Goal: Task Accomplishment & Management: Manage account settings

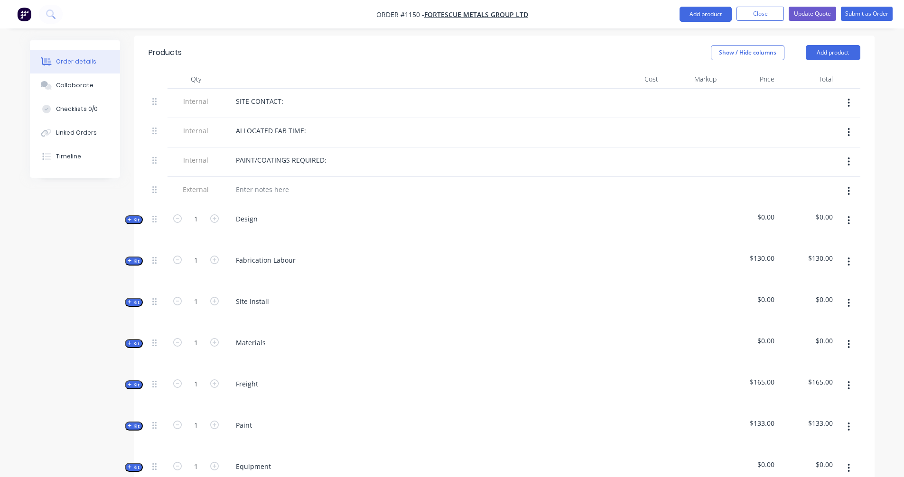
scroll to position [331, 0]
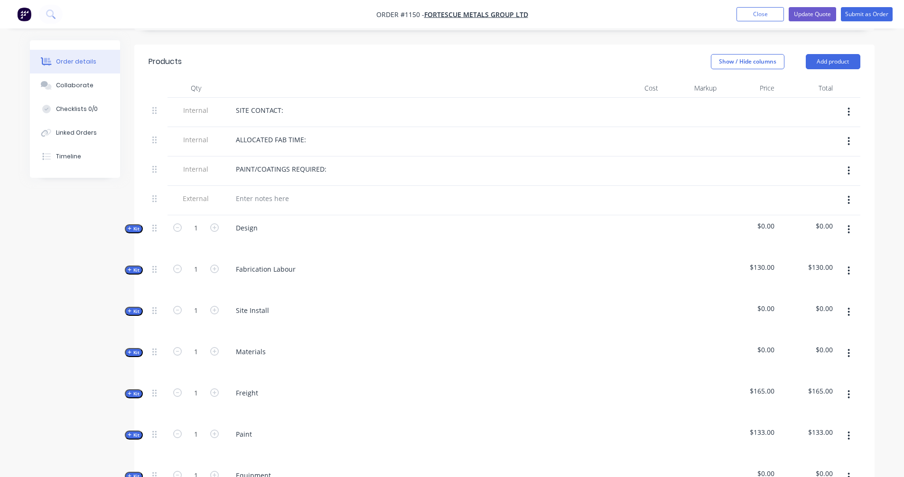
click at [321, 98] on div "SITE CONTACT:" at bounding box center [414, 112] width 380 height 29
click at [312, 103] on div "SITE CONTACT:" at bounding box center [414, 110] width 372 height 14
click at [283, 103] on div "SITE CONTACT:" at bounding box center [259, 110] width 63 height 14
click at [330, 162] on div "PAINT/COATINGS REQUIRED:" at bounding box center [281, 169] width 106 height 14
click at [131, 226] on icon "button" at bounding box center [130, 228] width 4 height 5
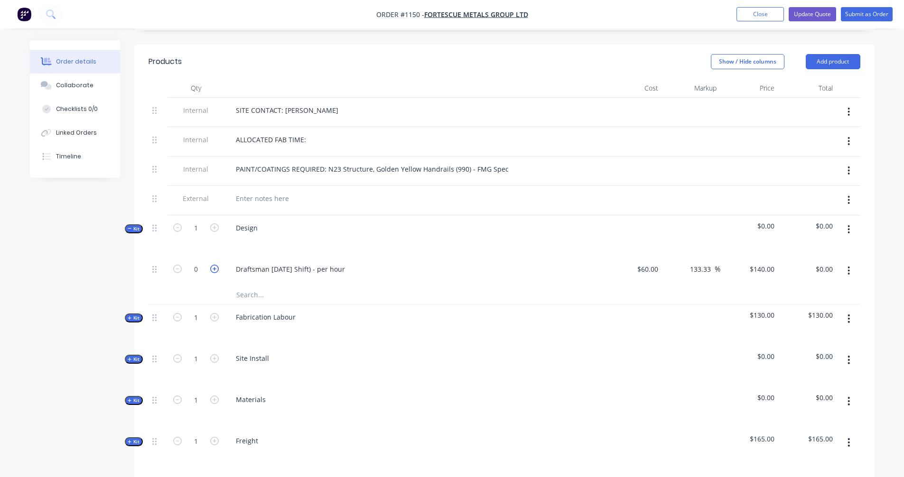
click at [214, 265] on icon "button" at bounding box center [214, 269] width 9 height 9
type input "1"
type input "$140.00"
click at [214, 265] on icon "button" at bounding box center [214, 269] width 9 height 9
type input "2"
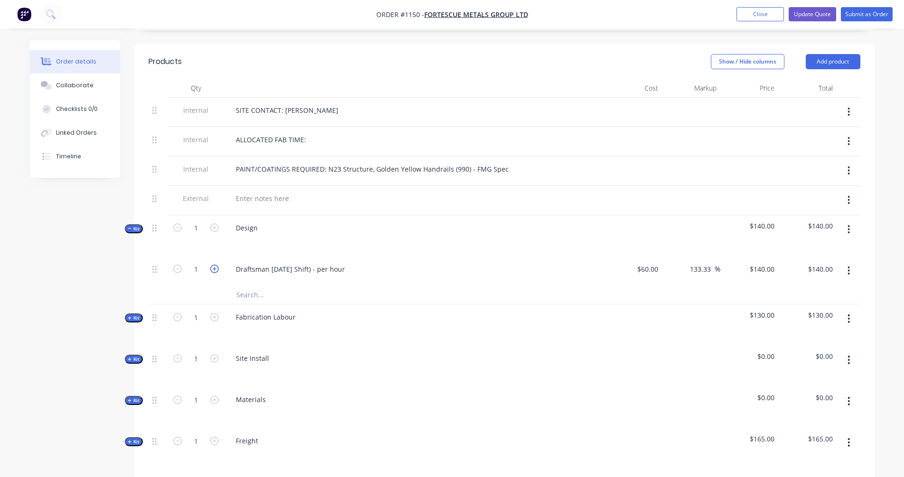
type input "$280.00"
click at [214, 265] on icon "button" at bounding box center [214, 269] width 9 height 9
type input "3"
type input "$420.00"
click at [214, 265] on icon "button" at bounding box center [214, 269] width 9 height 9
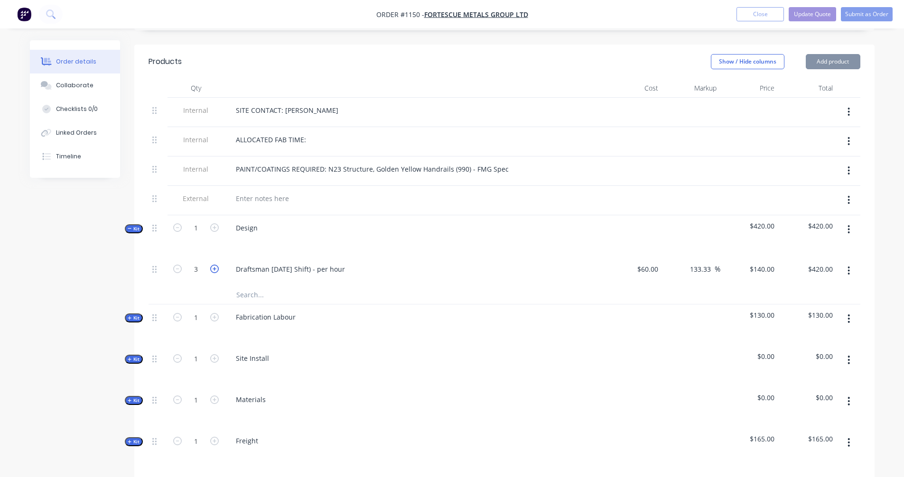
type input "4"
type input "$560.00"
click at [213, 265] on icon "button" at bounding box center [214, 269] width 9 height 9
type input "5"
type input "$700.00"
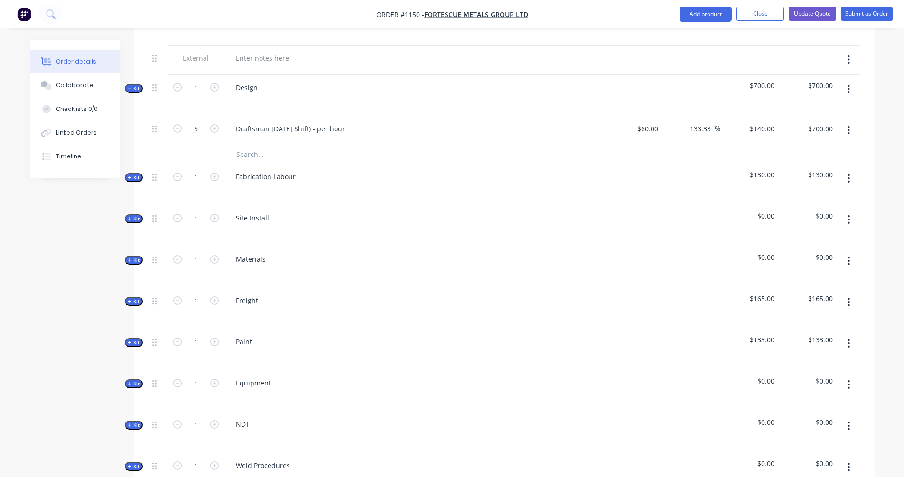
scroll to position [489, 0]
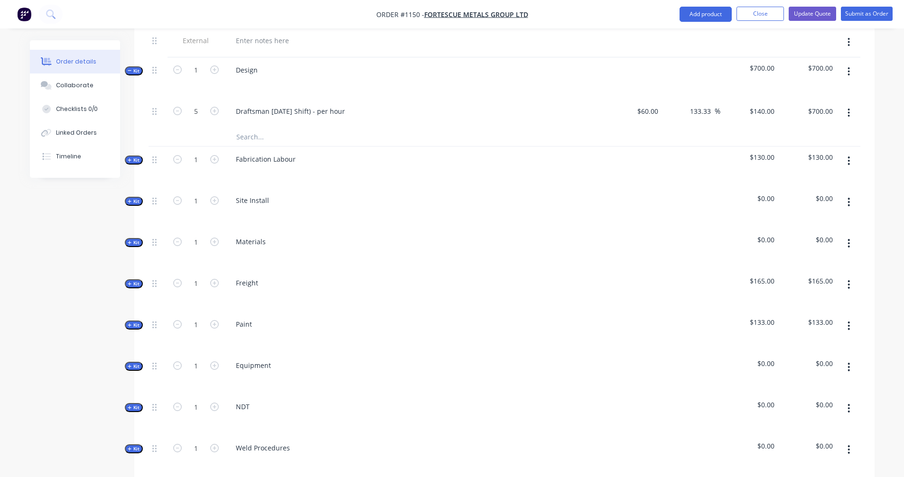
click at [129, 241] on icon "button" at bounding box center [130, 243] width 4 height 5
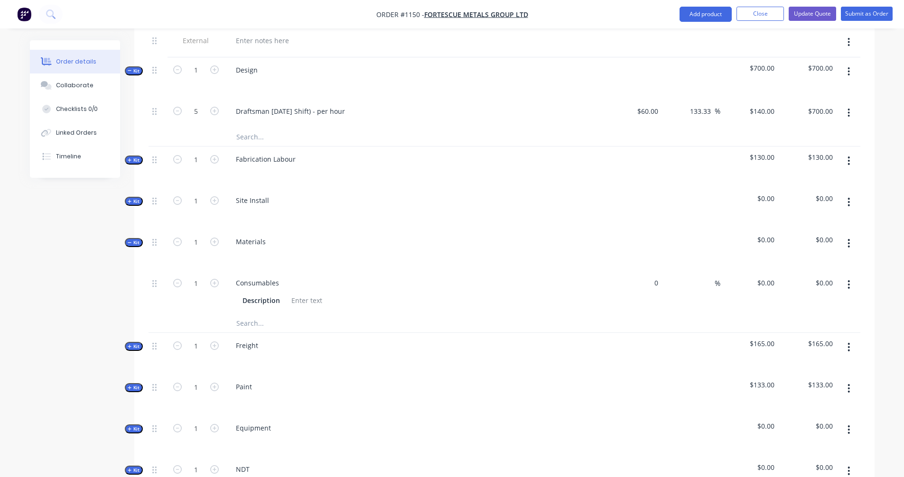
click at [647, 273] on div "0 $0.00" at bounding box center [633, 292] width 58 height 43
type input "$200.00"
click at [720, 278] on div "$200.00 $200.00" at bounding box center [749, 292] width 58 height 43
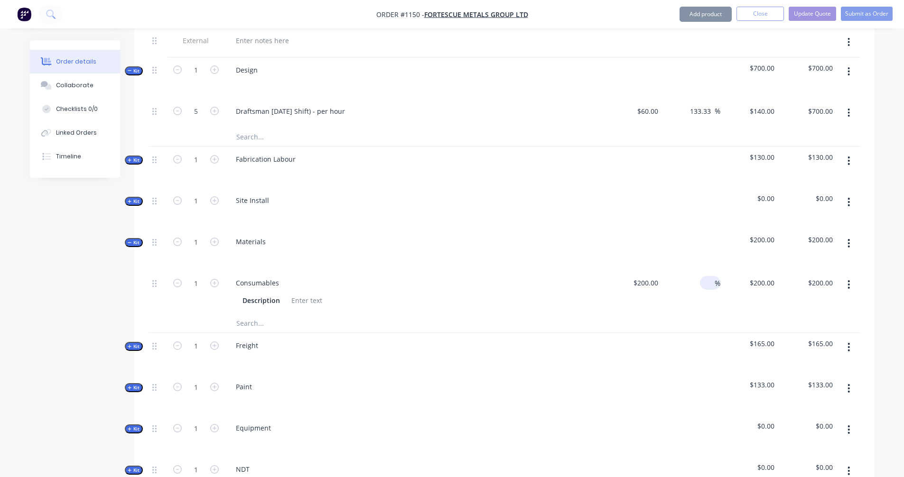
click at [712, 276] on input at bounding box center [709, 283] width 11 height 14
type input "$100.00"
click at [716, 278] on span "%" at bounding box center [718, 283] width 6 height 11
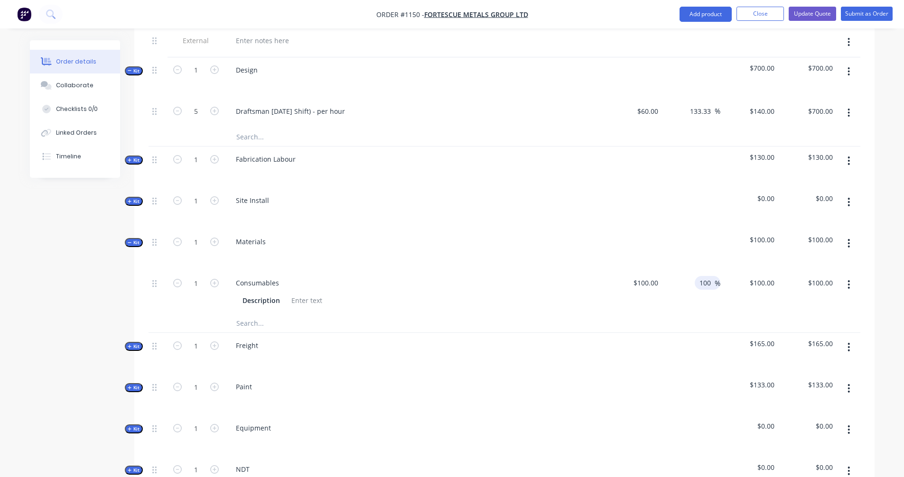
type input "100"
type input "$200.00"
click at [675, 291] on div "100 100 %" at bounding box center [691, 292] width 58 height 43
click at [250, 314] on input "text" at bounding box center [331, 323] width 190 height 19
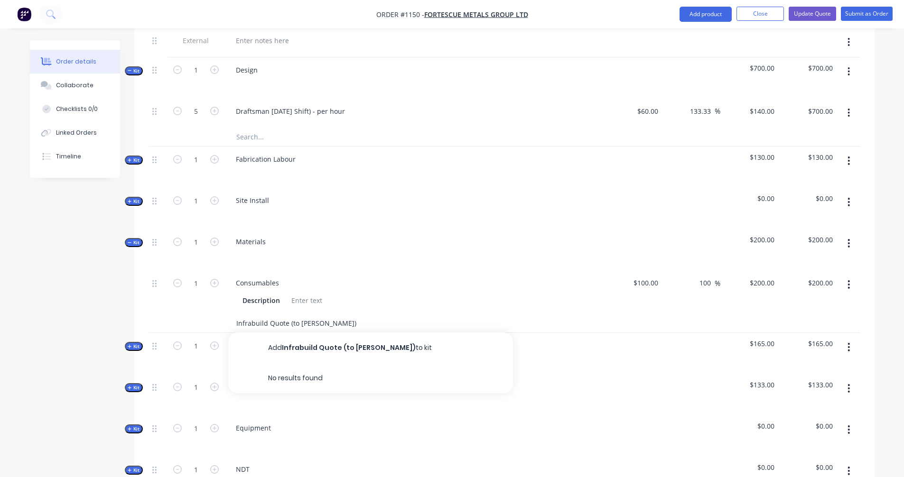
type input "Infrabuild Quote (to [PERSON_NAME])"
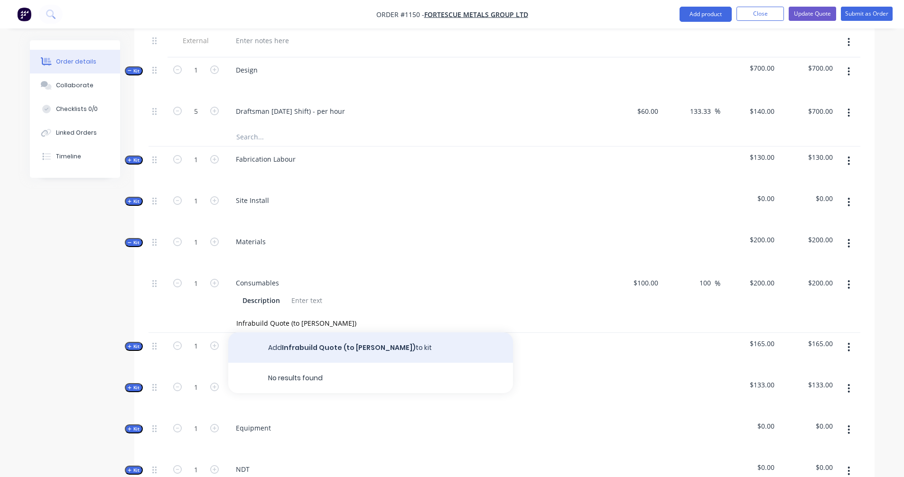
click at [334, 337] on button "Add Infrabuild Quote (to [PERSON_NAME]) to kit" at bounding box center [370, 348] width 285 height 30
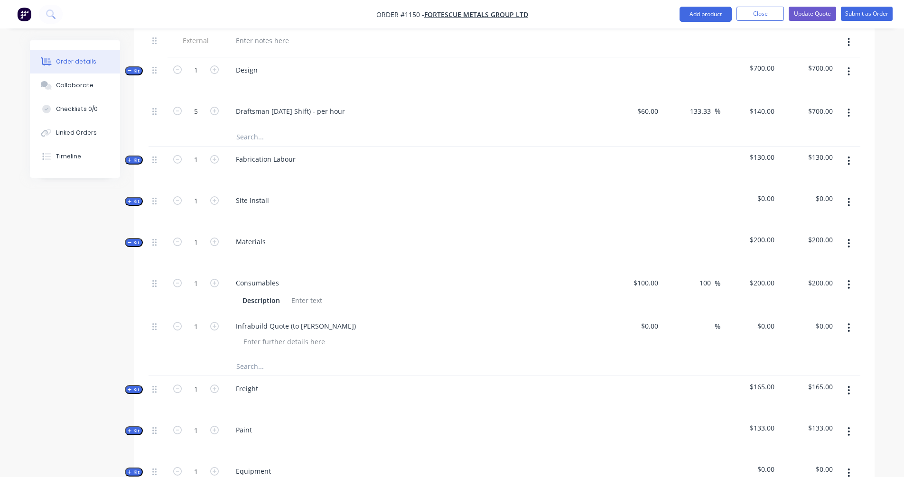
click at [260, 357] on input "text" at bounding box center [331, 366] width 190 height 19
type input "Infrabuild Quote (To [PERSON_NAME])"
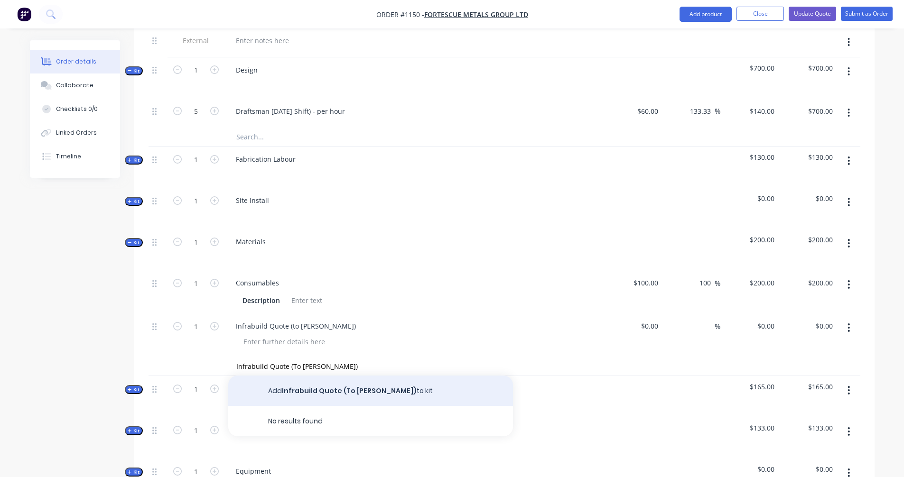
click at [304, 379] on button "Add Infrabuild Quote (To [PERSON_NAME]) to kit" at bounding box center [370, 391] width 285 height 30
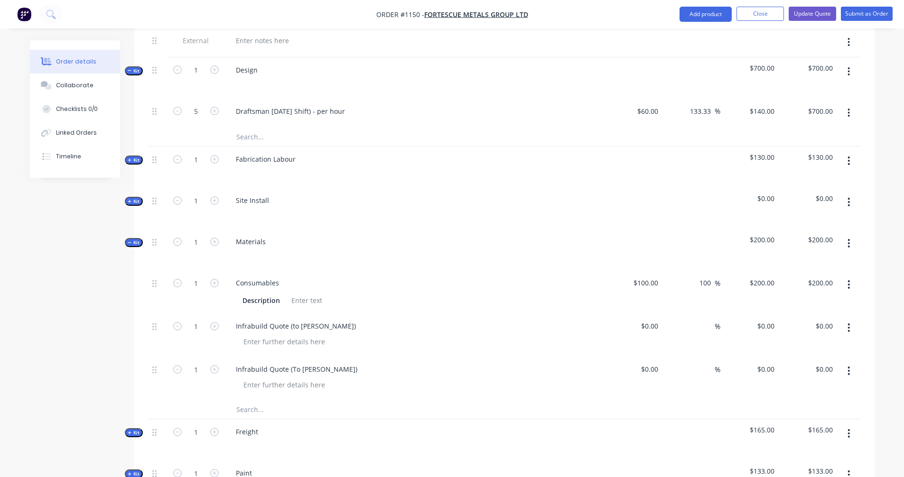
click at [244, 400] on input "text" at bounding box center [331, 409] width 190 height 19
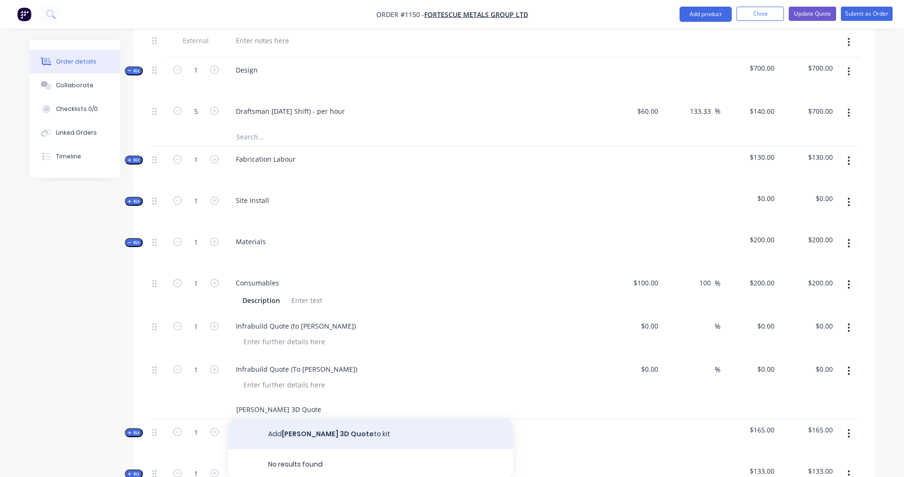
type input "[PERSON_NAME] 3D Quote"
click at [323, 421] on button "Add [PERSON_NAME] 3D Quote to kit" at bounding box center [370, 434] width 285 height 30
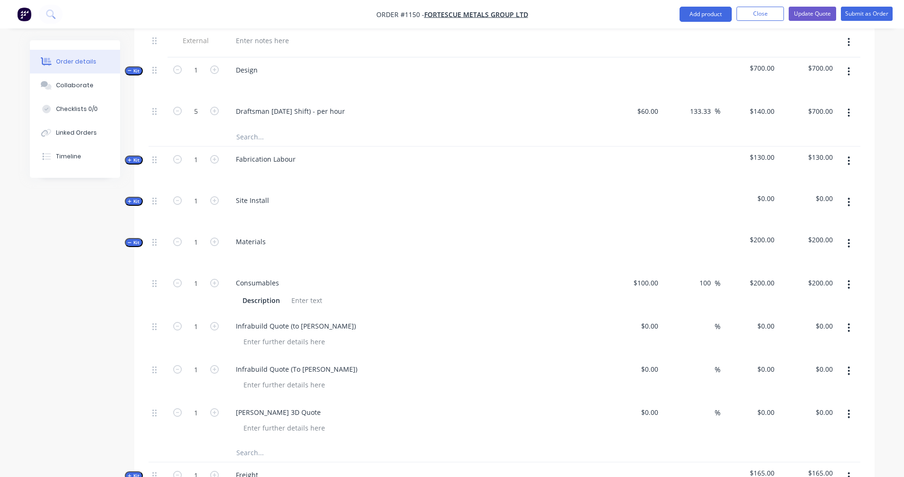
click at [273, 443] on input "text" at bounding box center [331, 452] width 190 height 19
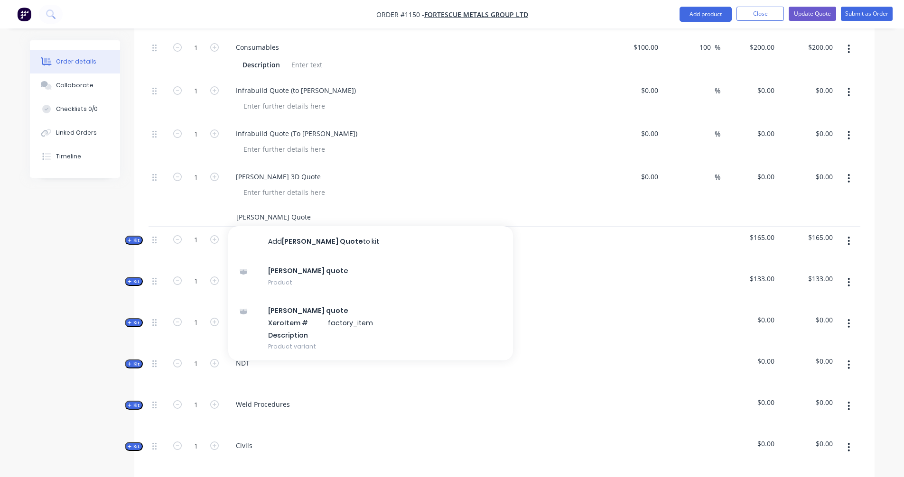
scroll to position [647, 0]
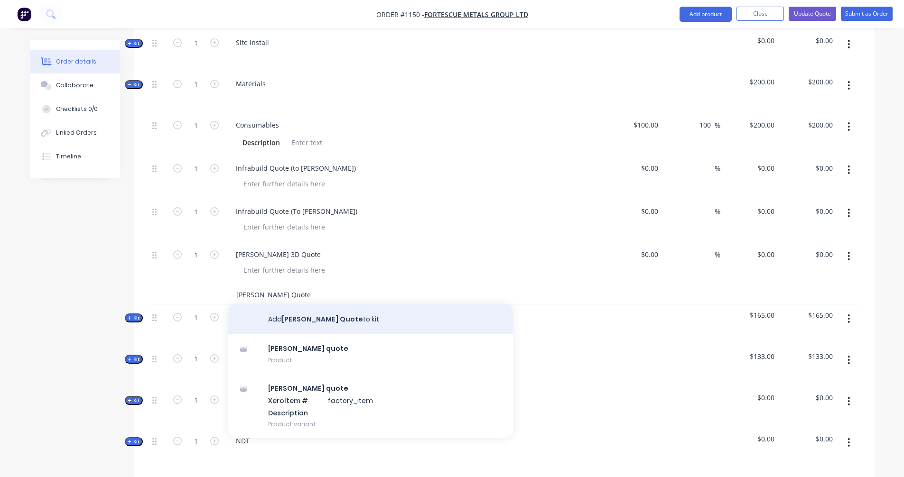
type input "[PERSON_NAME] Quote"
click at [320, 304] on button "Add [PERSON_NAME] Quote to kit" at bounding box center [370, 319] width 285 height 30
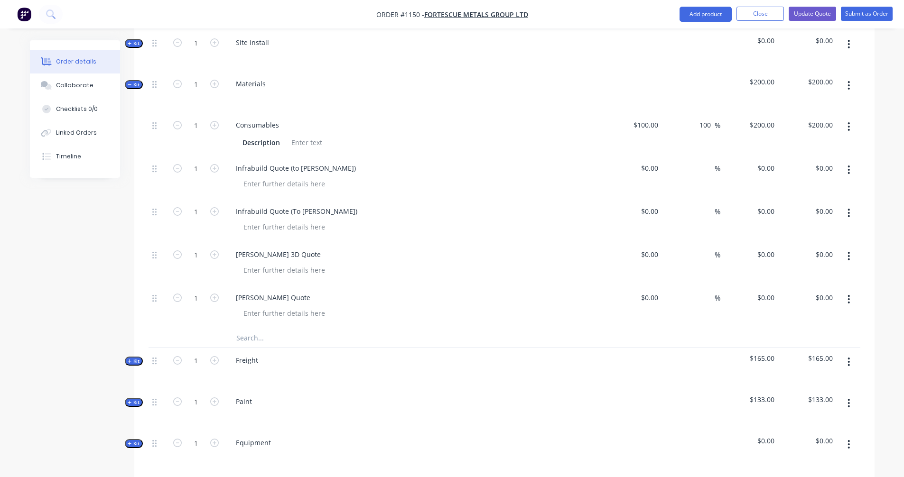
click at [264, 328] on input "text" at bounding box center [331, 337] width 190 height 19
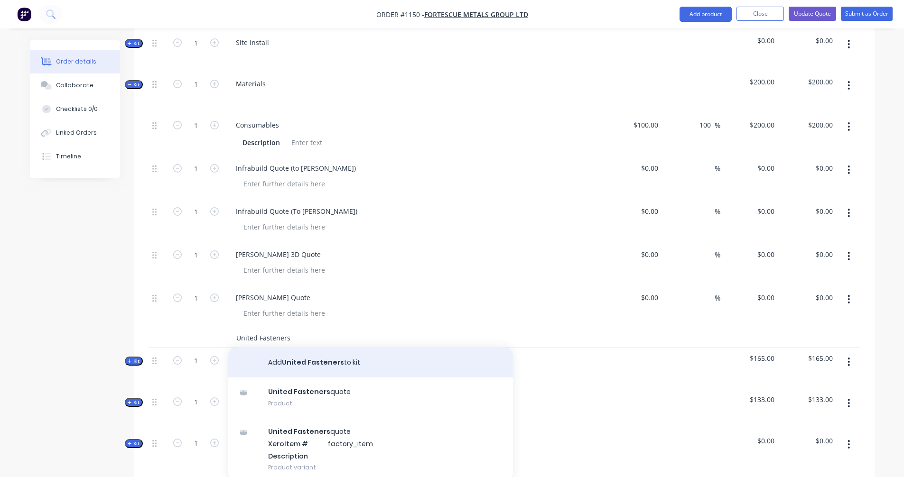
type input "United Fasteners"
click at [332, 347] on button "Add United Fasteners to kit" at bounding box center [370, 362] width 285 height 30
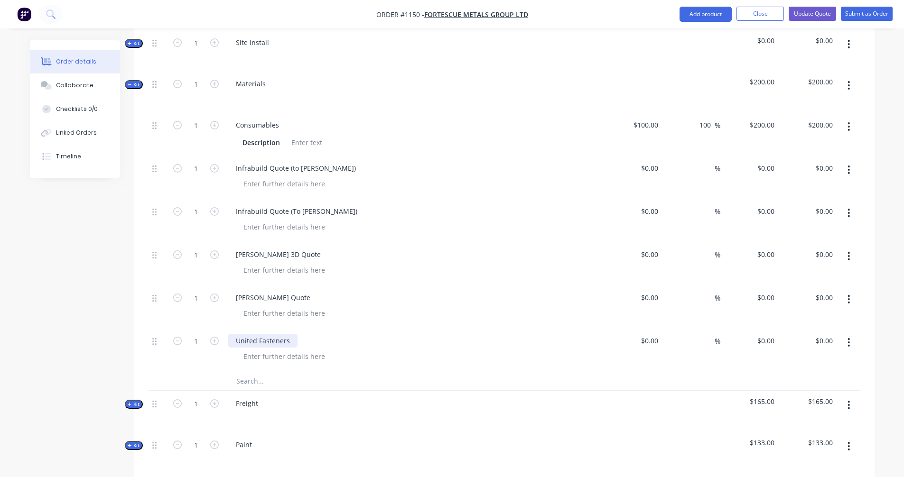
click at [287, 334] on div "United Fasteners" at bounding box center [262, 341] width 69 height 14
click at [260, 372] on input "text" at bounding box center [331, 381] width 190 height 19
click at [252, 372] on input "text" at bounding box center [331, 381] width 190 height 19
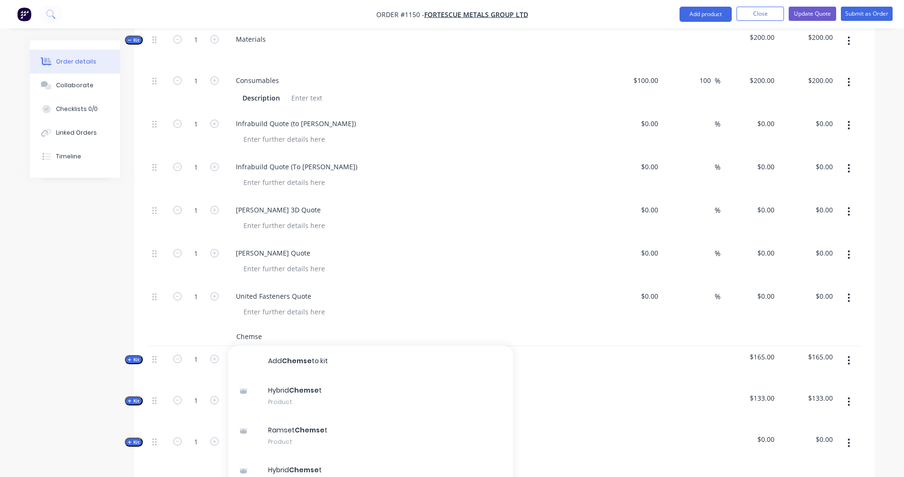
scroll to position [805, 0]
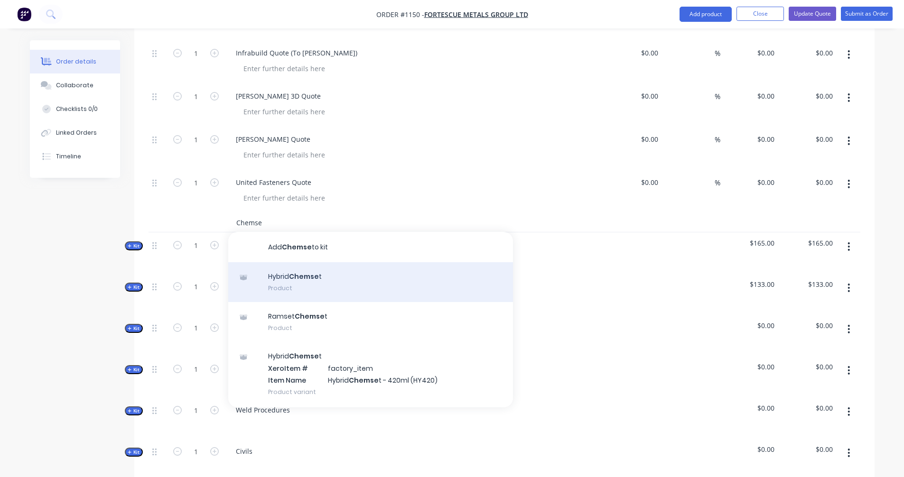
type input "Chemse"
click at [304, 272] on div "Hybrid Chemse t Product" at bounding box center [370, 282] width 285 height 40
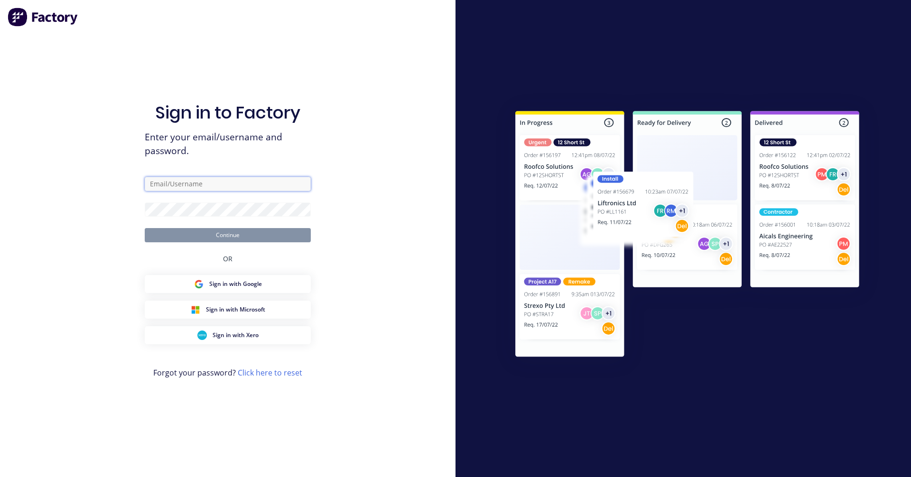
type input "[EMAIL_ADDRESS][PERSON_NAME][DOMAIN_NAME]"
click at [241, 234] on button "Continue" at bounding box center [228, 235] width 166 height 14
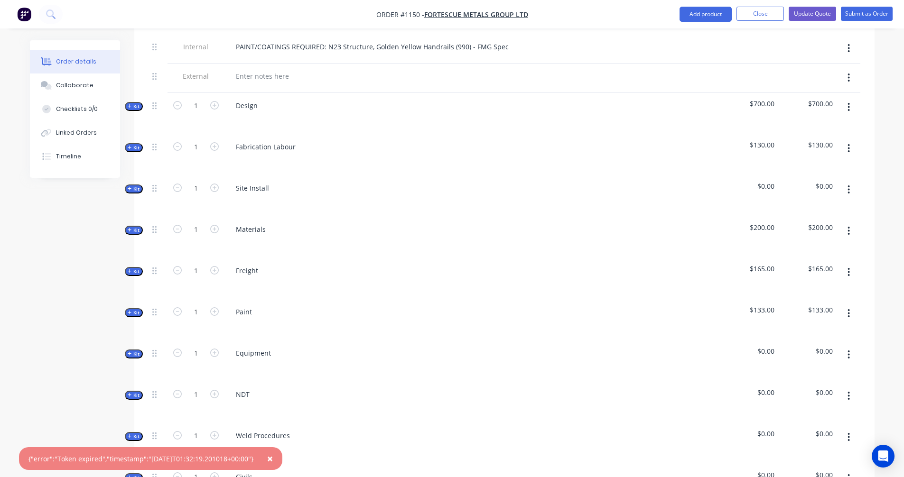
scroll to position [475, 0]
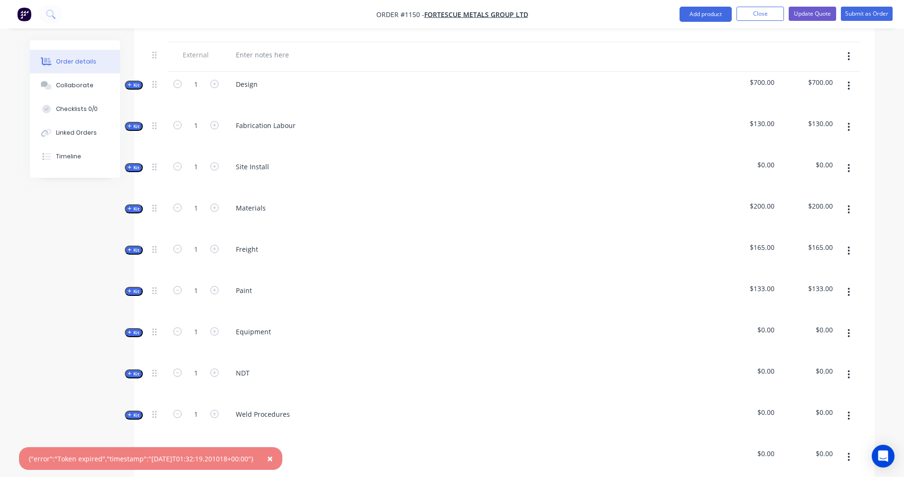
click at [132, 206] on span "Kit" at bounding box center [134, 209] width 12 height 7
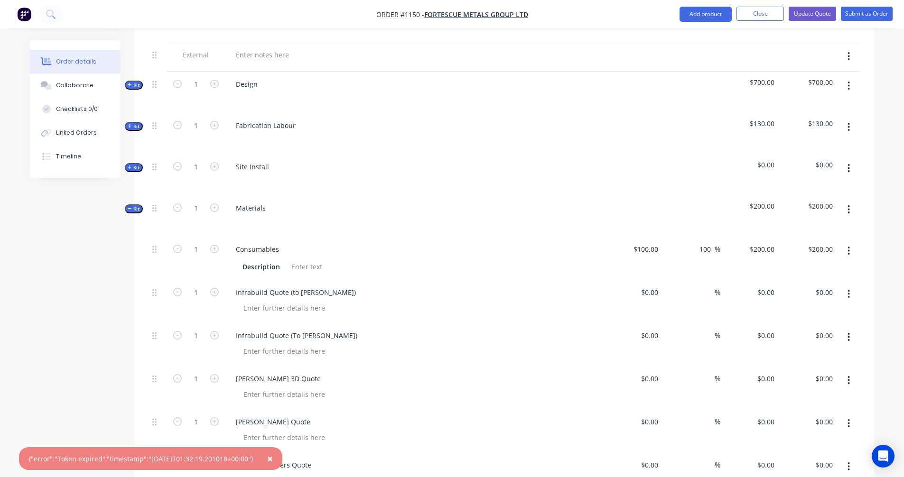
scroll to position [633, 0]
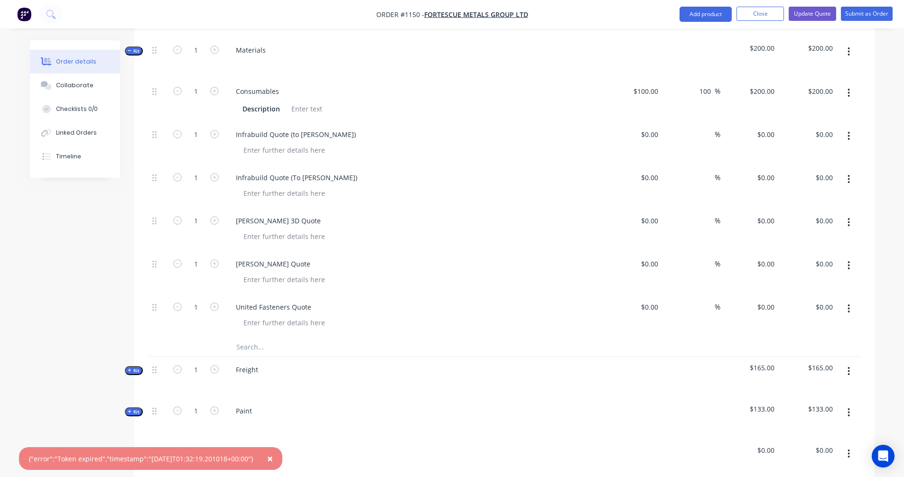
click at [254, 338] on input "text" at bounding box center [331, 347] width 190 height 19
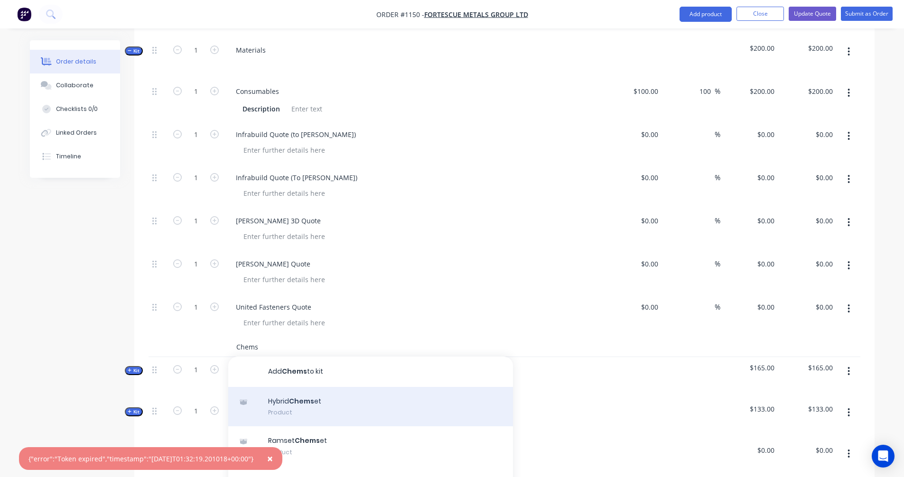
type input "Chems"
click at [315, 402] on div "Hybrid Chems et Product" at bounding box center [370, 407] width 285 height 40
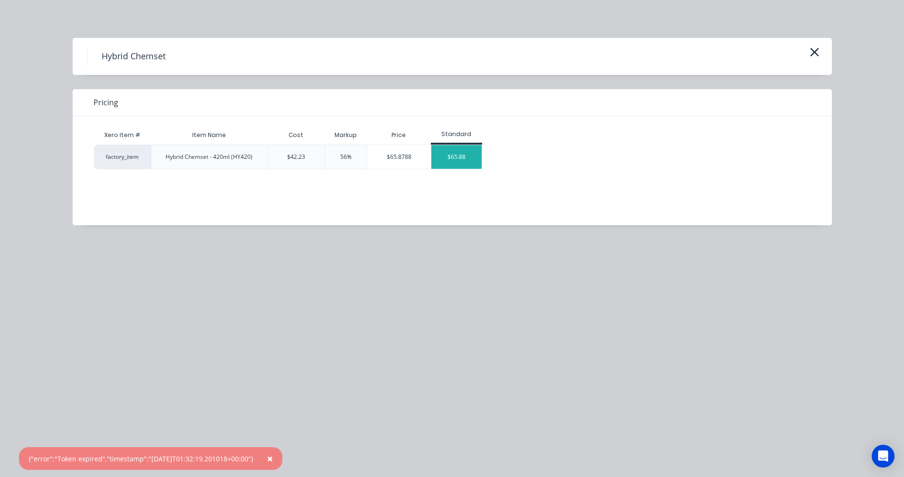
click at [458, 157] on div "$65.88" at bounding box center [456, 157] width 51 height 24
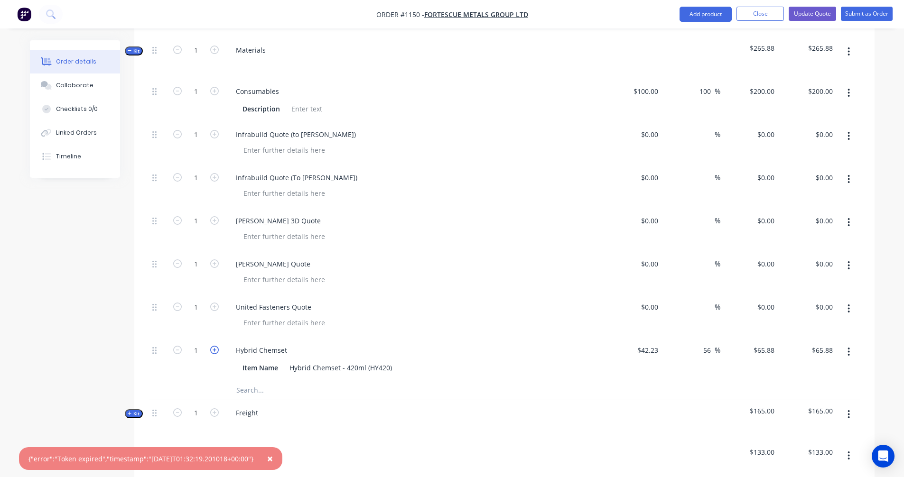
click at [217, 346] on icon "button" at bounding box center [214, 350] width 9 height 9
type input "2"
type input "$131.76"
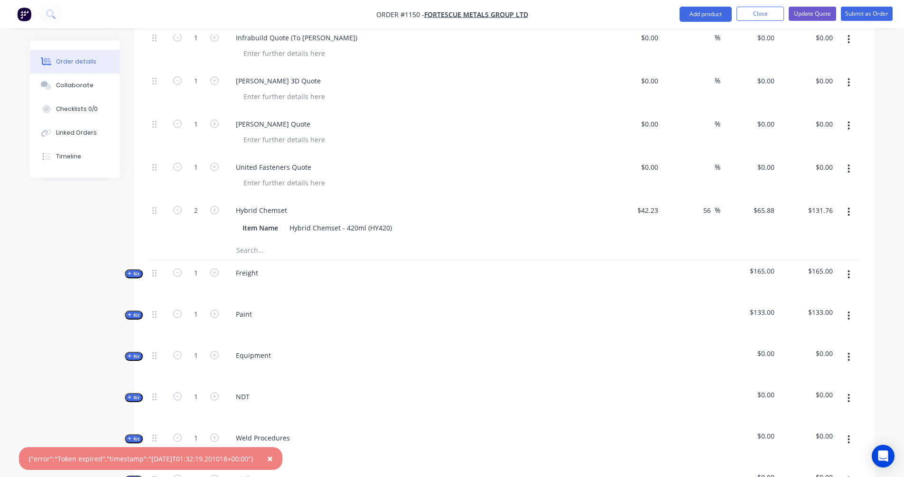
scroll to position [791, 0]
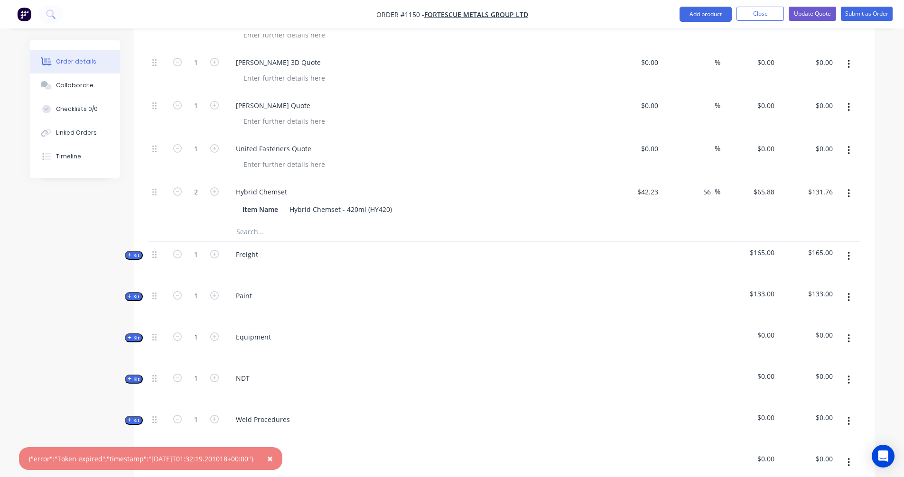
click at [127, 251] on button "Kit" at bounding box center [134, 255] width 18 height 9
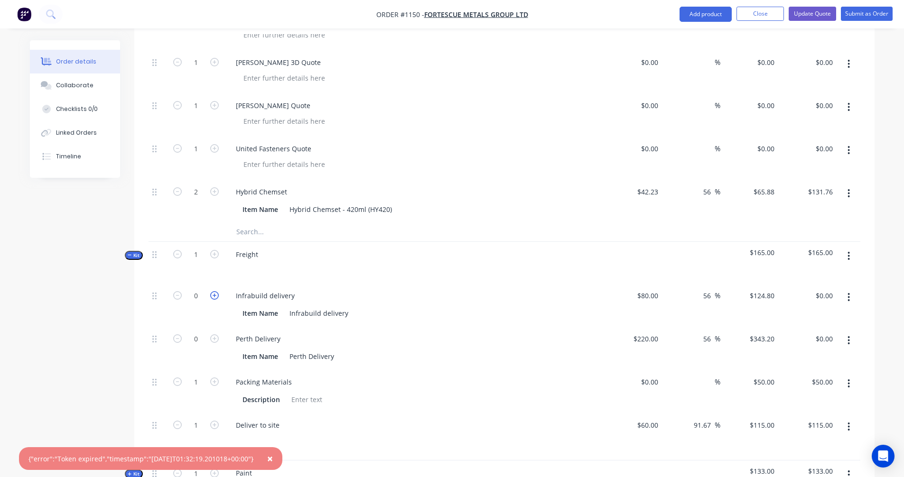
click at [214, 291] on icon "button" at bounding box center [214, 295] width 9 height 9
type input "1"
type input "$124.80"
click at [212, 291] on icon "button" at bounding box center [214, 295] width 9 height 9
type input "2"
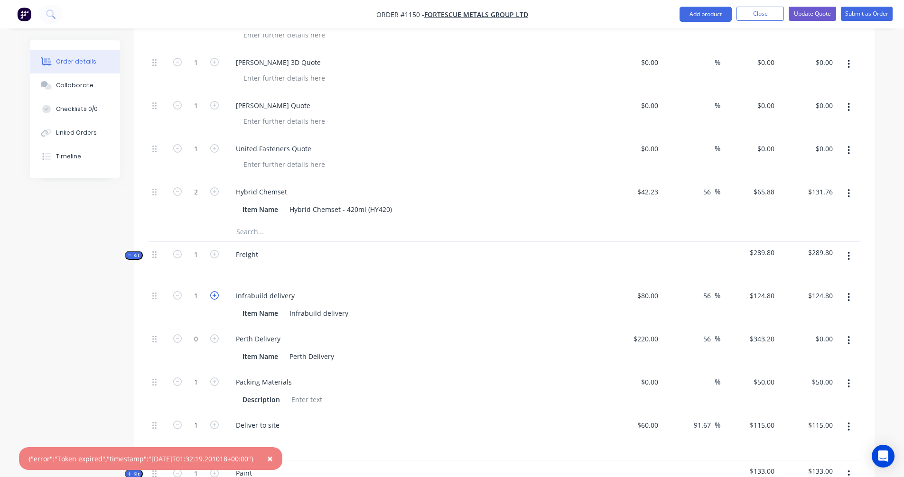
type input "$249.60"
click at [217, 335] on icon "button" at bounding box center [214, 339] width 9 height 9
type input "1"
type input "$343.20"
click at [217, 335] on icon "button" at bounding box center [214, 339] width 9 height 9
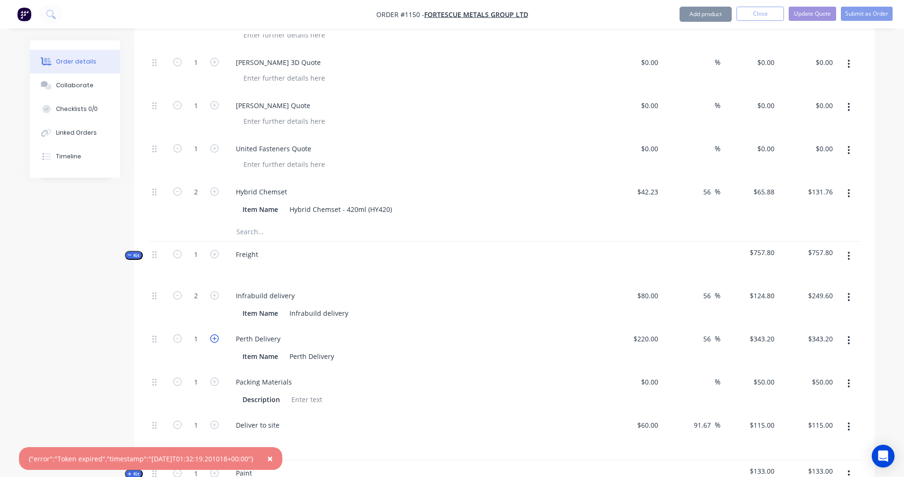
type input "2"
type input "$686.40"
click at [217, 335] on icon "button" at bounding box center [214, 339] width 9 height 9
type input "3"
type input "$1,029.60"
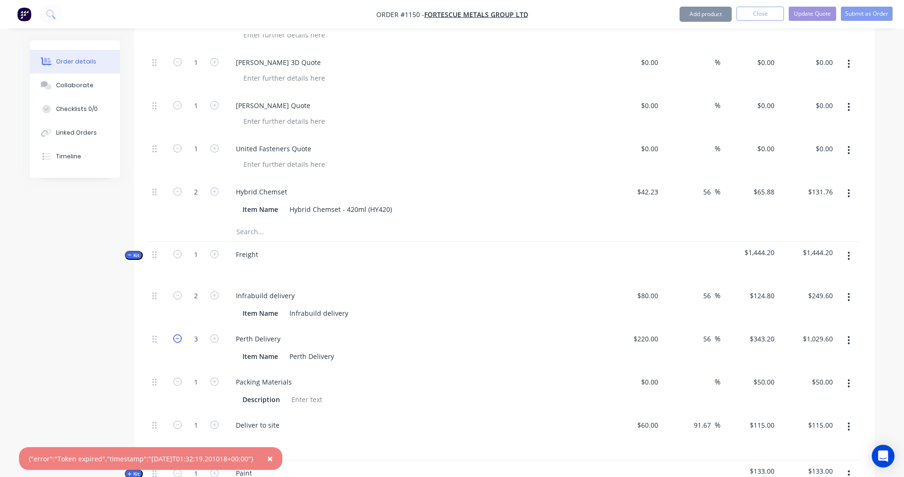
click at [175, 335] on icon "button" at bounding box center [177, 339] width 9 height 9
type input "2"
type input "$686.40"
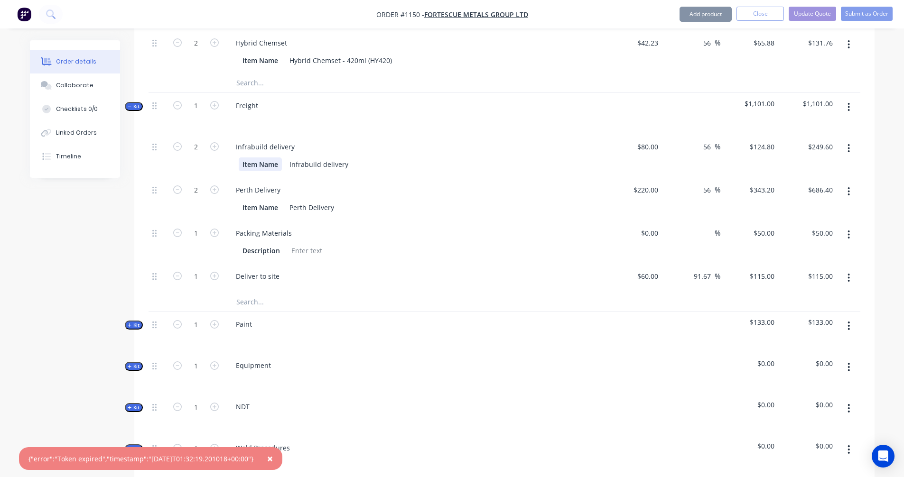
scroll to position [949, 0]
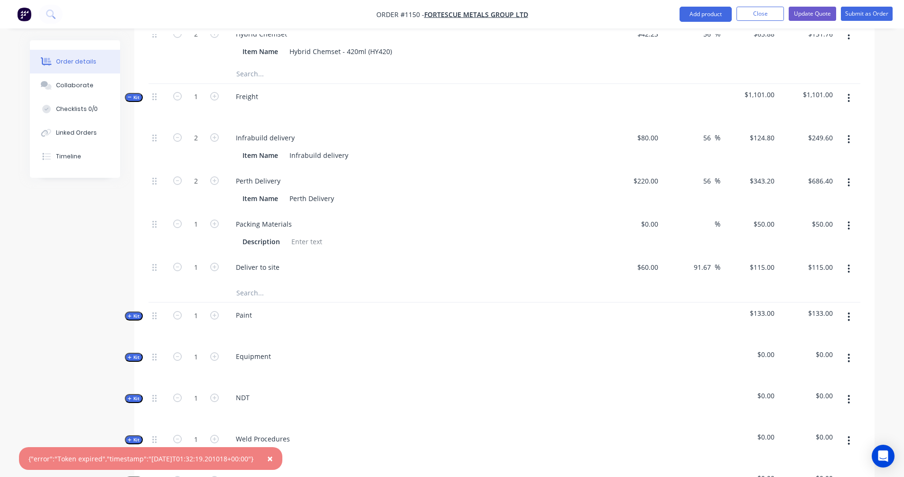
click at [850, 221] on icon "button" at bounding box center [849, 226] width 2 height 10
click at [796, 282] on div "Delete" at bounding box center [815, 289] width 73 height 14
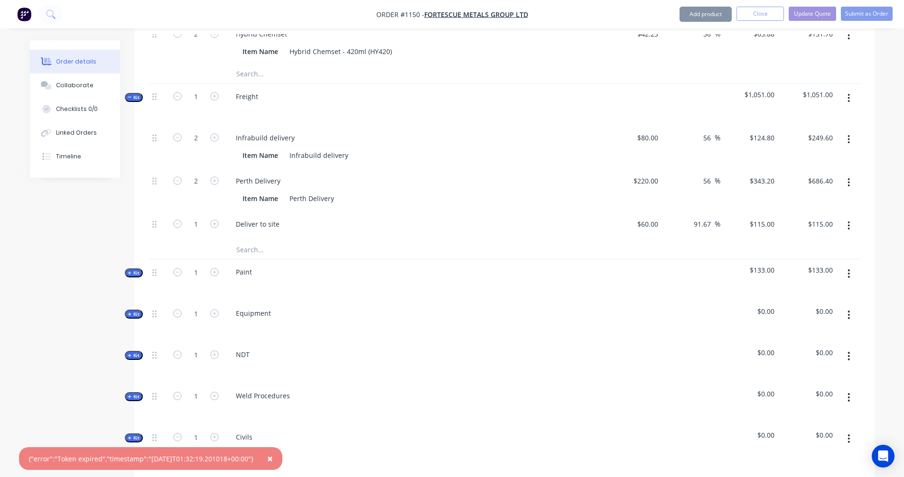
click at [849, 222] on icon "button" at bounding box center [849, 226] width 2 height 9
click at [788, 282] on div "Delete" at bounding box center [815, 289] width 73 height 14
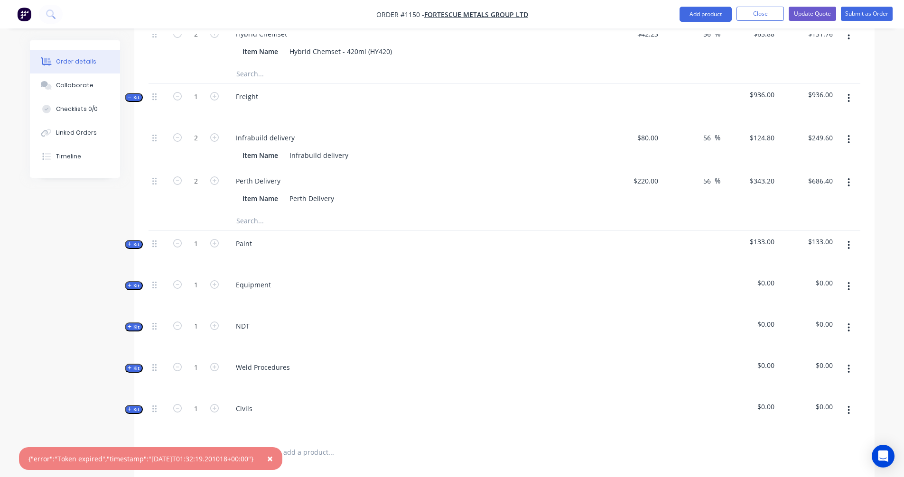
click at [129, 242] on icon "button" at bounding box center [130, 244] width 4 height 5
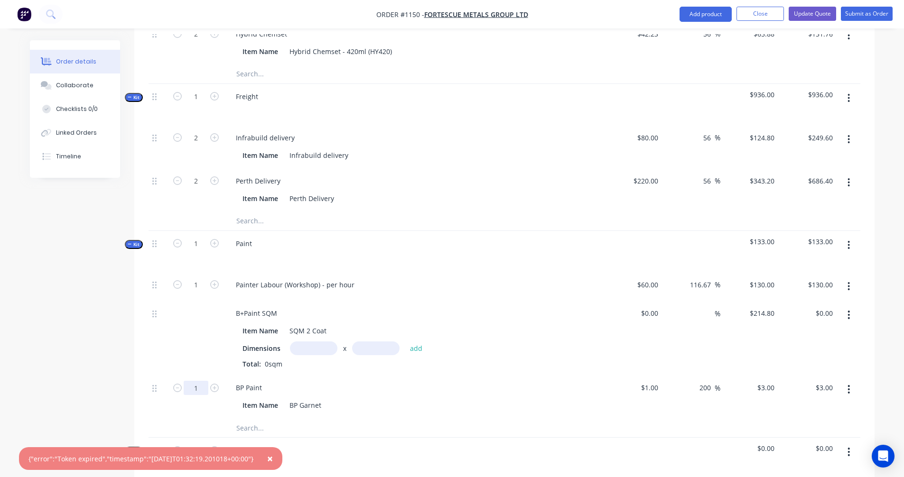
click at [197, 381] on input "1" at bounding box center [196, 388] width 25 height 14
type input "200"
type input "$600.00"
click at [155, 419] on div at bounding box center [158, 428] width 19 height 19
click at [307, 342] on input "text" at bounding box center [313, 349] width 47 height 14
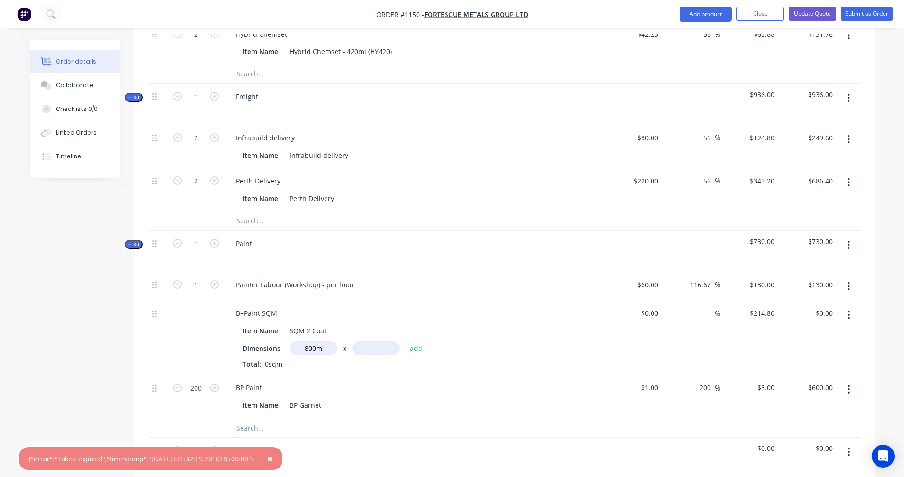
drag, startPoint x: 324, startPoint y: 333, endPoint x: 297, endPoint y: 334, distance: 26.6
click at [297, 342] on input "800m" at bounding box center [313, 349] width 47 height 14
type input "0.8m"
click at [371, 342] on input "text" at bounding box center [375, 349] width 47 height 14
drag, startPoint x: 357, startPoint y: 336, endPoint x: 363, endPoint y: 335, distance: 5.9
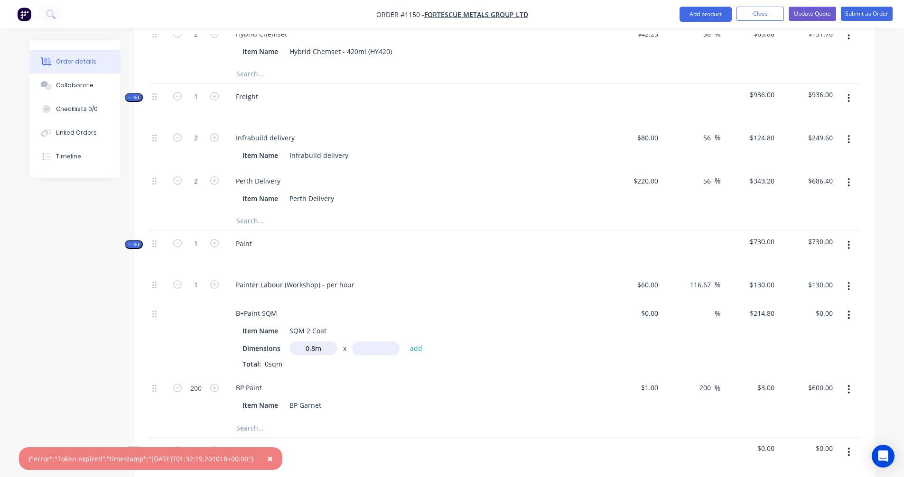
click at [359, 342] on input "text" at bounding box center [375, 349] width 47 height 14
type input "14m"
click at [416, 342] on button "add" at bounding box center [416, 348] width 22 height 13
type input "$2,405.76"
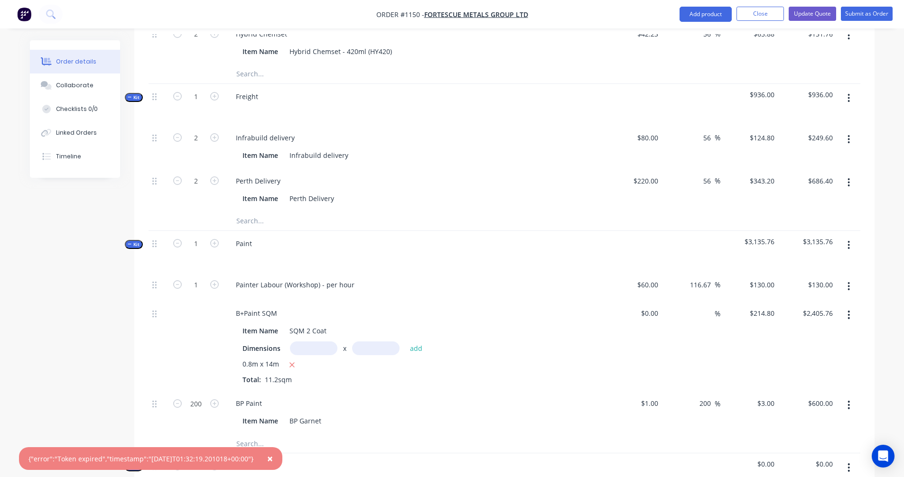
click at [308, 342] on input "text" at bounding box center [313, 349] width 47 height 14
type input "1.4m"
click at [381, 342] on input "text" at bounding box center [375, 349] width 47 height 14
type input "6m"
click at [413, 342] on button "add" at bounding box center [416, 348] width 22 height 13
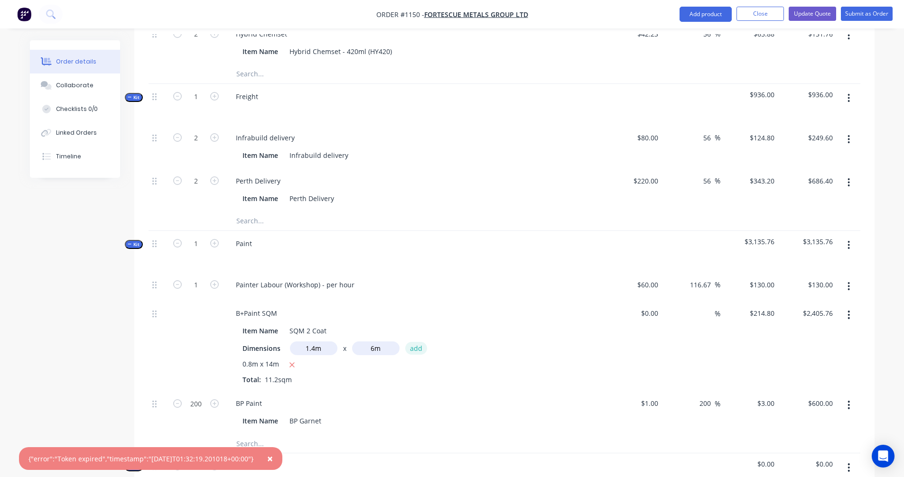
type input "$4,210.08"
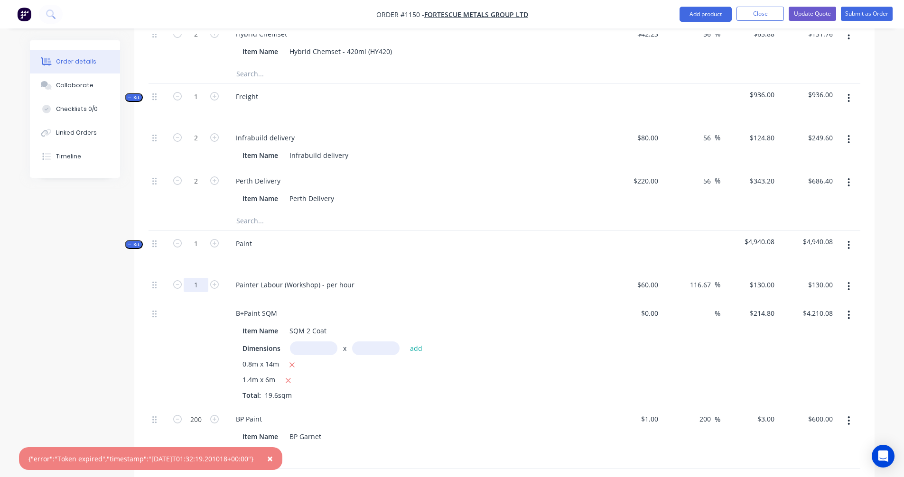
click at [195, 278] on input "1" at bounding box center [196, 285] width 25 height 14
type input "20"
type input "$2,600.00"
click at [273, 458] on span "×" at bounding box center [270, 458] width 6 height 13
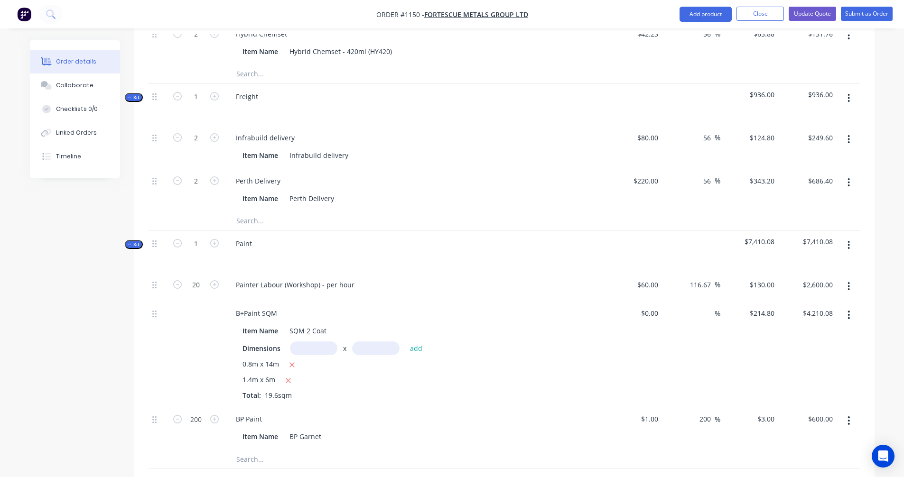
click at [262, 375] on span "1.4m x 6m" at bounding box center [259, 381] width 33 height 12
click at [269, 375] on span "1.4m x 6m" at bounding box center [259, 381] width 33 height 12
click at [305, 342] on input "text" at bounding box center [313, 349] width 47 height 14
click at [314, 342] on input "text" at bounding box center [313, 349] width 47 height 14
type input "1m"
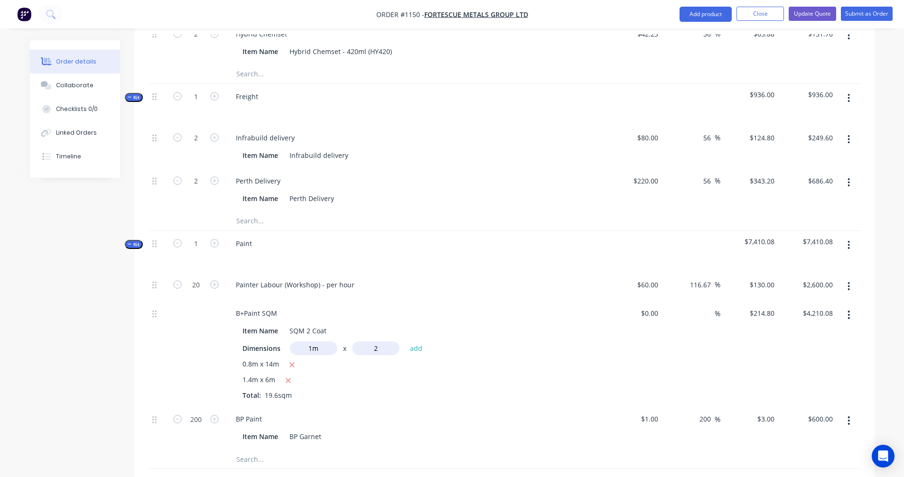
type input "2m"
click at [410, 342] on button "add" at bounding box center [416, 348] width 22 height 13
type input "$4,639.68"
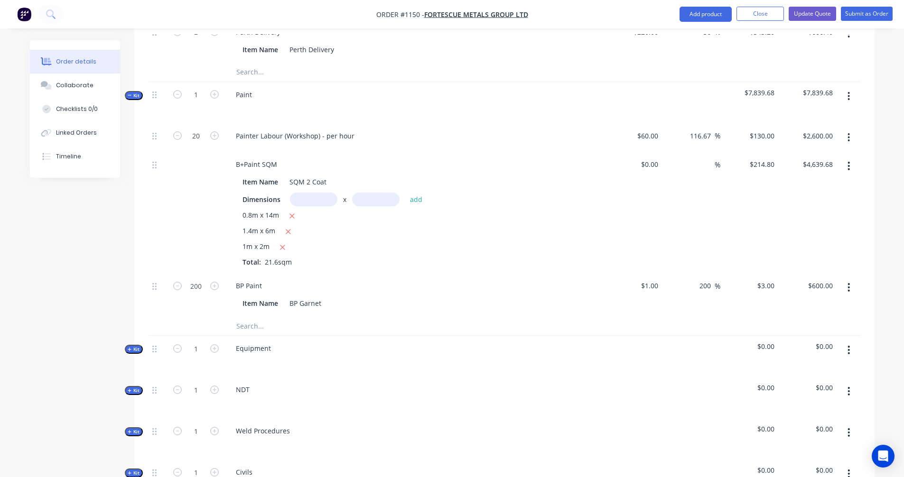
scroll to position [1107, 0]
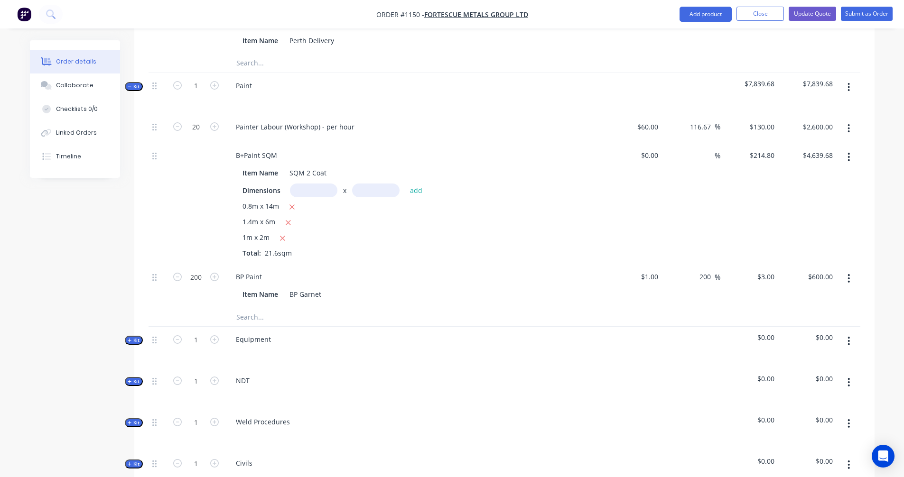
click at [135, 337] on span "Kit" at bounding box center [134, 340] width 12 height 7
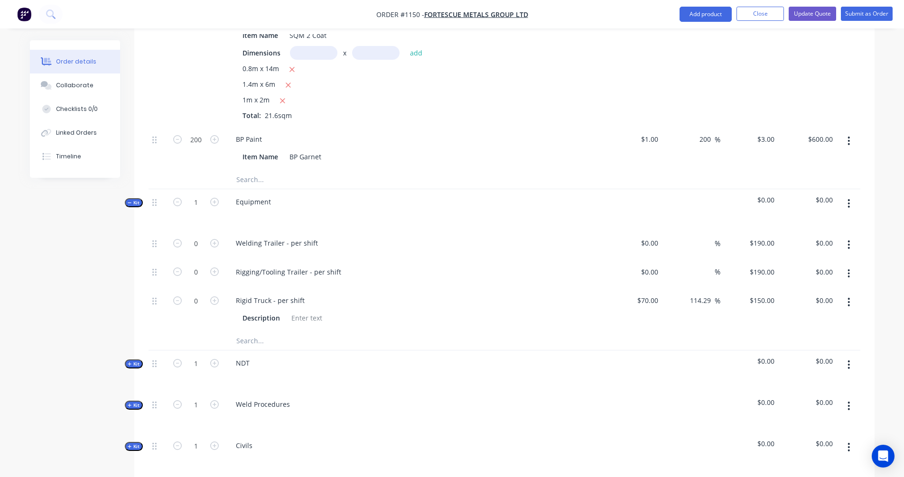
scroll to position [1266, 0]
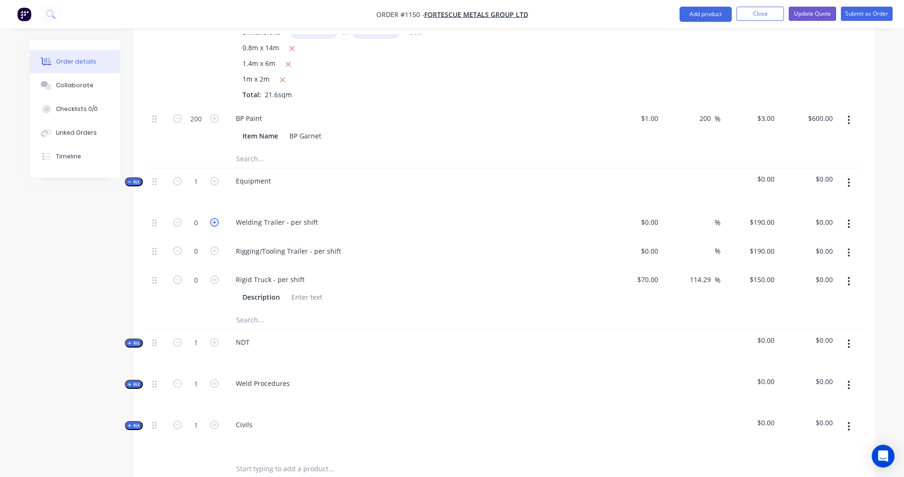
click at [214, 218] on icon "button" at bounding box center [214, 222] width 9 height 9
type input "1"
type input "$190.00"
click at [212, 218] on icon "button" at bounding box center [214, 222] width 9 height 9
type input "2"
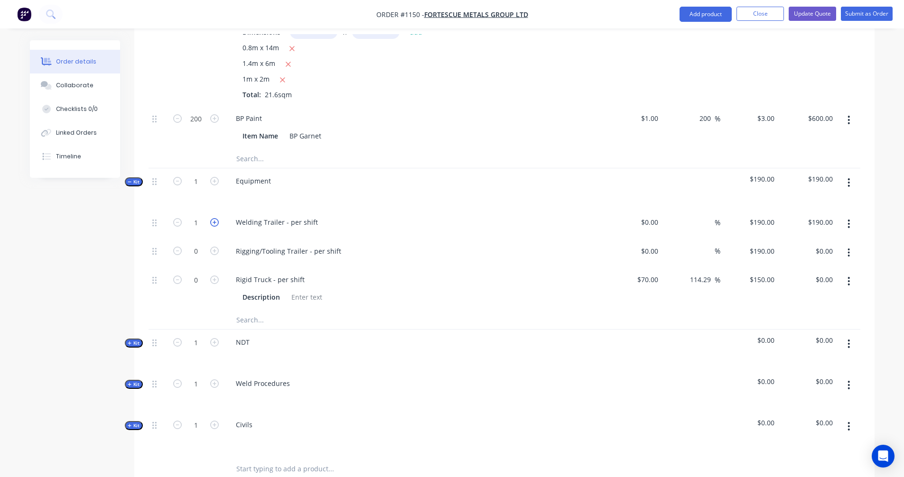
type input "$380.00"
click at [851, 244] on button "button" at bounding box center [849, 252] width 22 height 17
click at [789, 309] on div "Delete" at bounding box center [815, 316] width 73 height 14
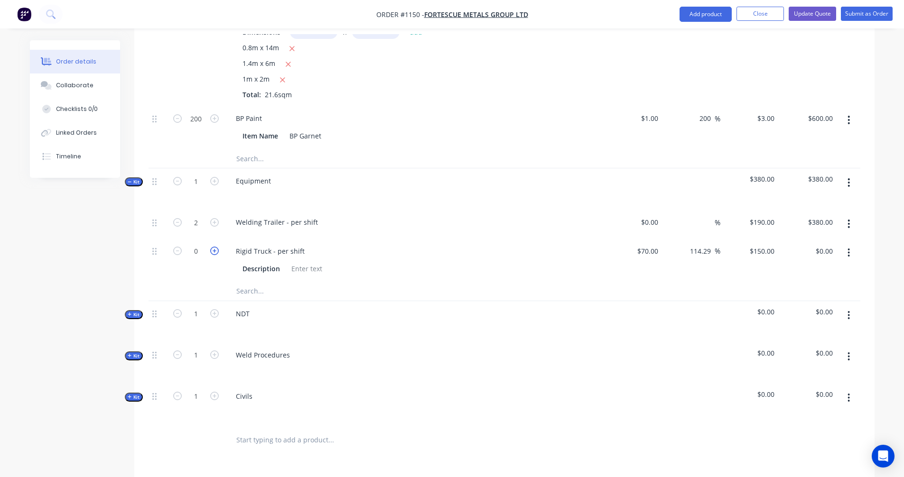
click at [216, 247] on icon "button" at bounding box center [214, 251] width 9 height 9
type input "1"
type input "$150.00"
click at [216, 247] on icon "button" at bounding box center [214, 251] width 9 height 9
type input "2"
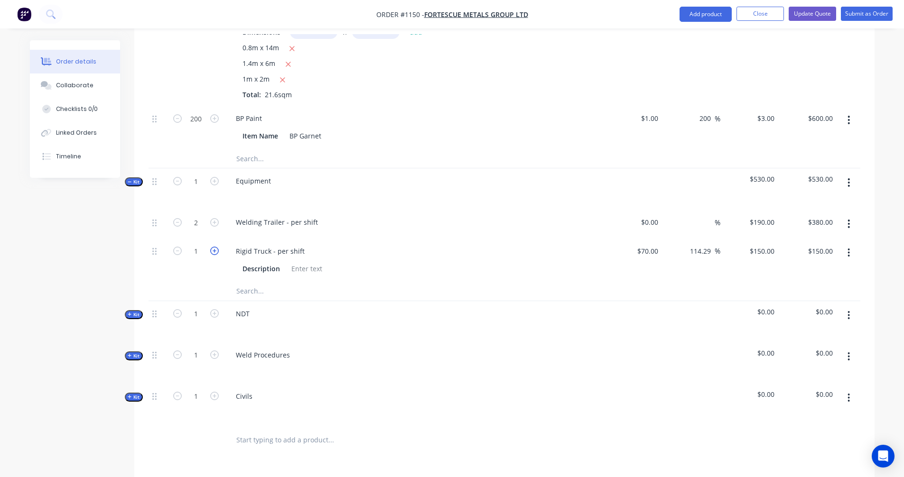
type input "$300.00"
click at [250, 282] on input "text" at bounding box center [331, 291] width 190 height 19
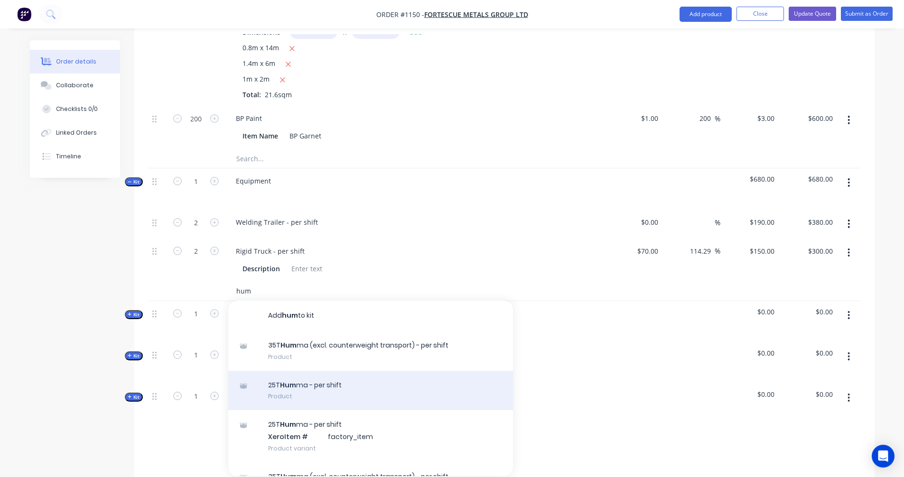
type input "hum"
click at [420, 376] on div "25T Hum ma - per shift Product" at bounding box center [370, 391] width 285 height 40
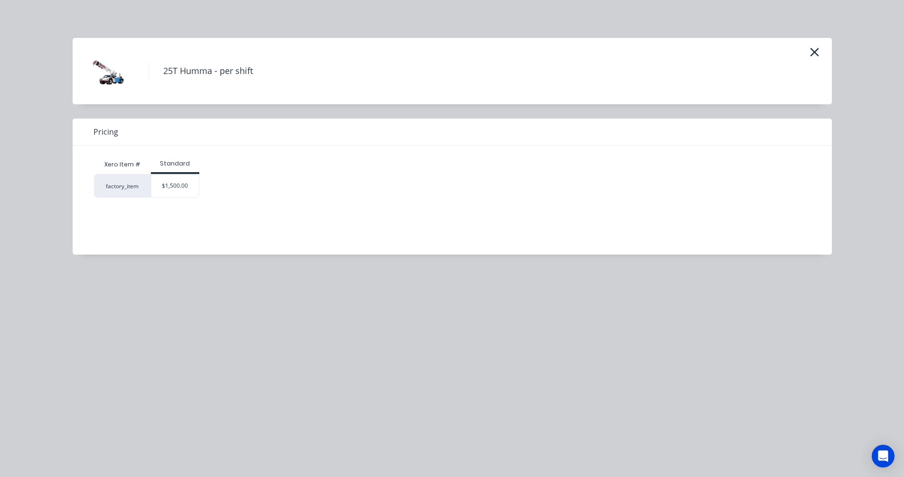
click at [168, 184] on div "$1,500.00" at bounding box center [174, 186] width 47 height 23
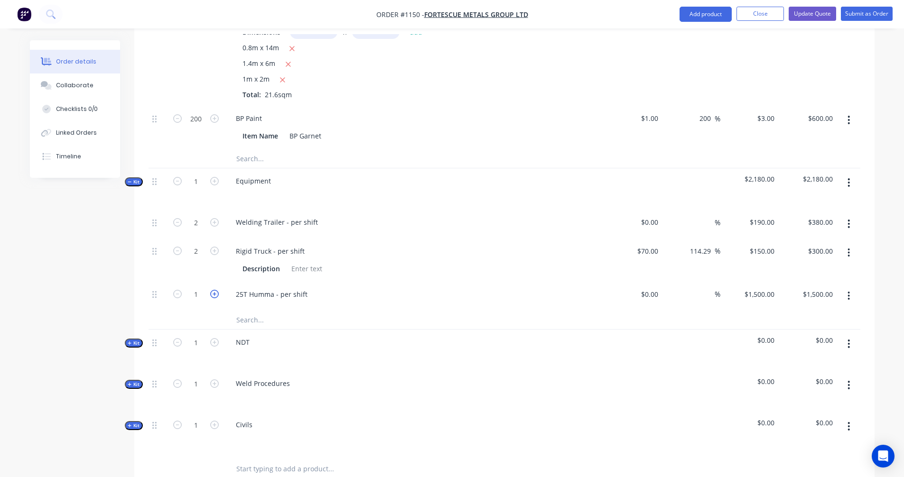
click at [216, 290] on icon "button" at bounding box center [214, 294] width 9 height 9
type input "2"
type input "$3,000.00"
click at [849, 340] on icon "button" at bounding box center [849, 344] width 2 height 9
click at [796, 419] on div "Delete" at bounding box center [815, 426] width 73 height 14
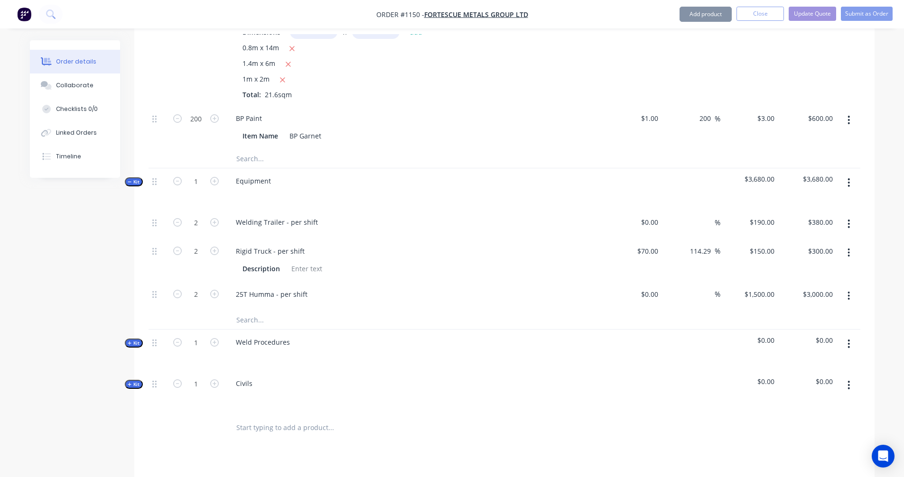
click at [849, 340] on icon "button" at bounding box center [849, 344] width 2 height 9
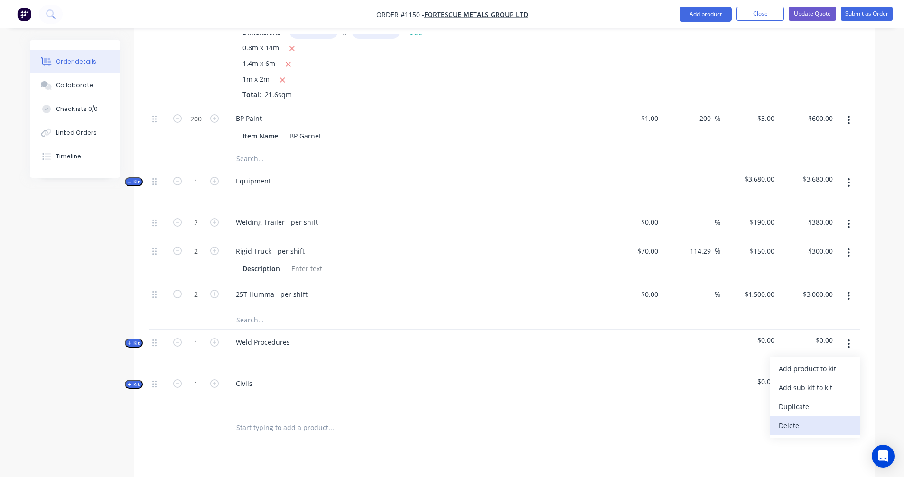
click at [793, 419] on div "Delete" at bounding box center [815, 426] width 73 height 14
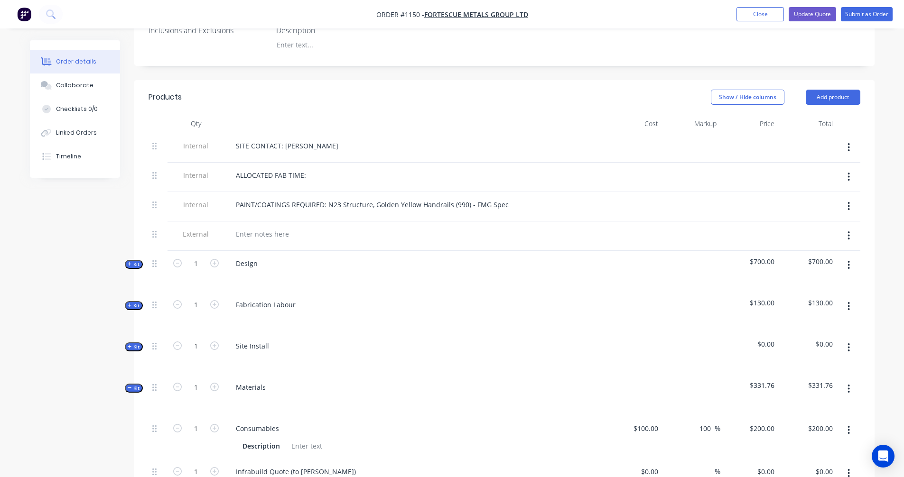
scroll to position [317, 0]
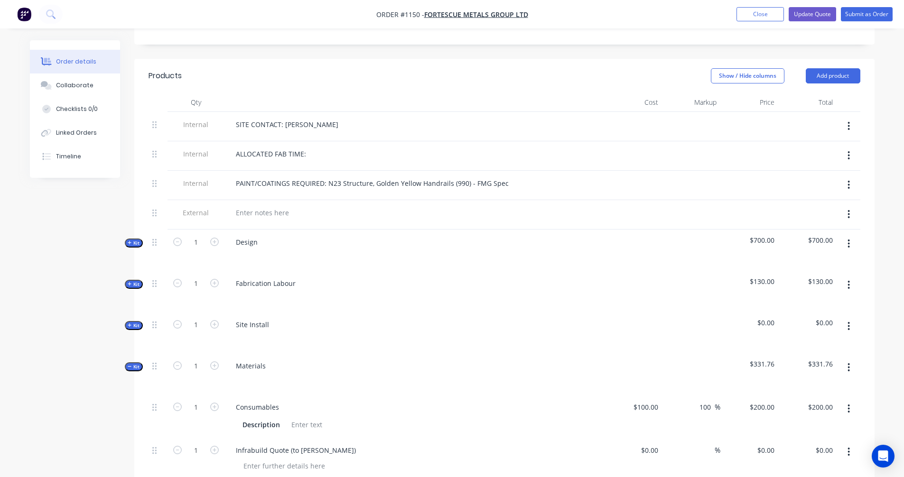
click at [129, 282] on icon "button" at bounding box center [130, 284] width 4 height 5
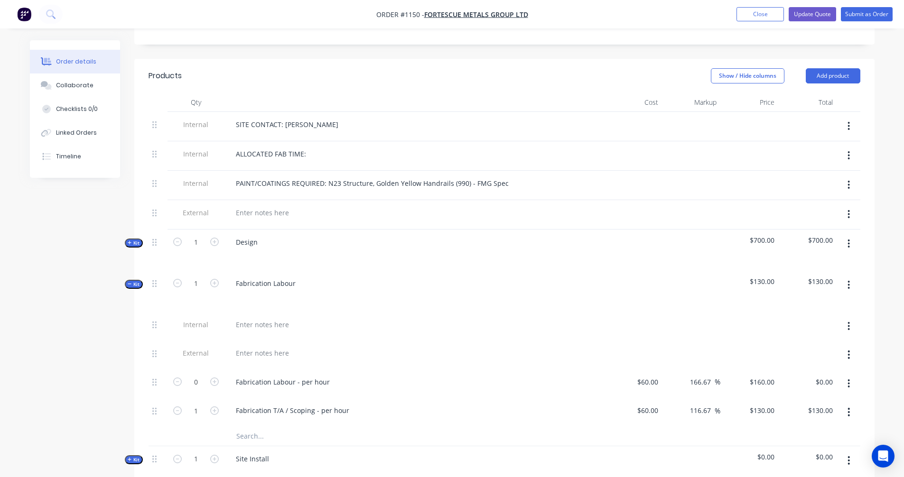
click at [129, 282] on icon "button" at bounding box center [130, 284] width 4 height 5
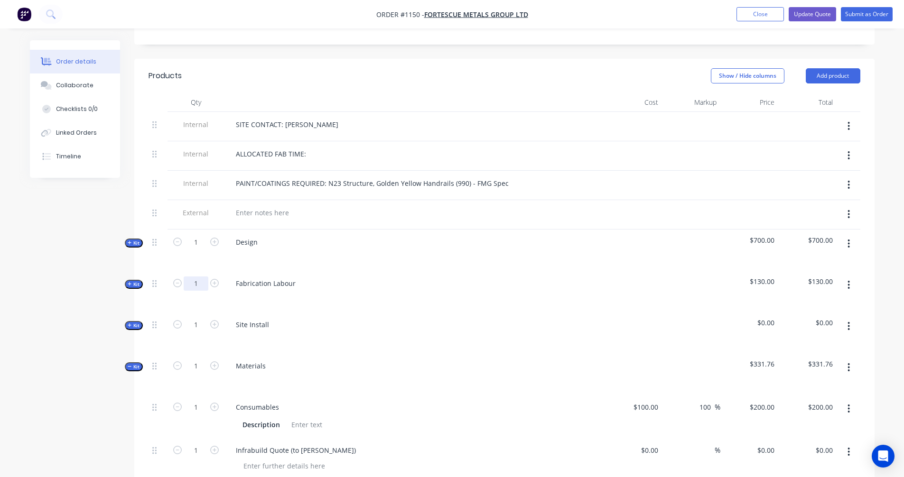
click at [200, 277] on input "1" at bounding box center [196, 284] width 25 height 14
type input "40"
click at [132, 281] on span "Kit" at bounding box center [134, 284] width 12 height 7
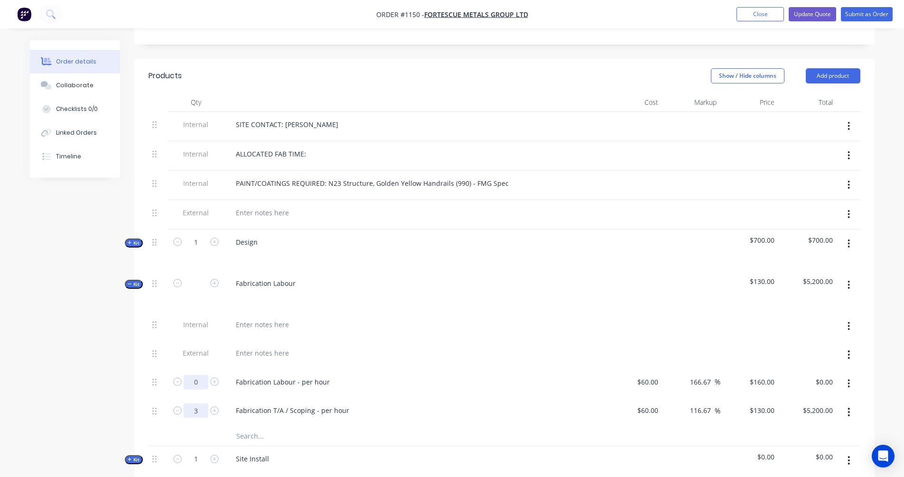
type input "3"
type input "$390.00"
click at [201, 375] on input "0" at bounding box center [196, 382] width 25 height 14
type input "40"
type input "$6,400.00"
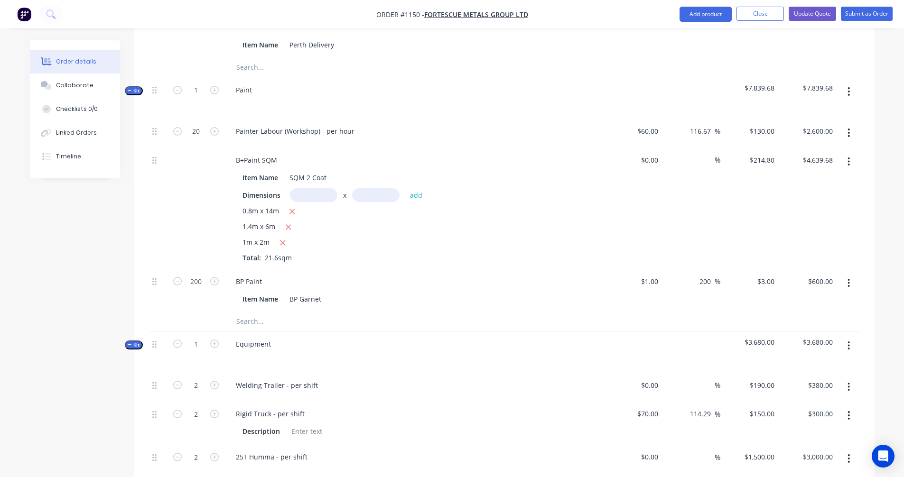
scroll to position [1079, 0]
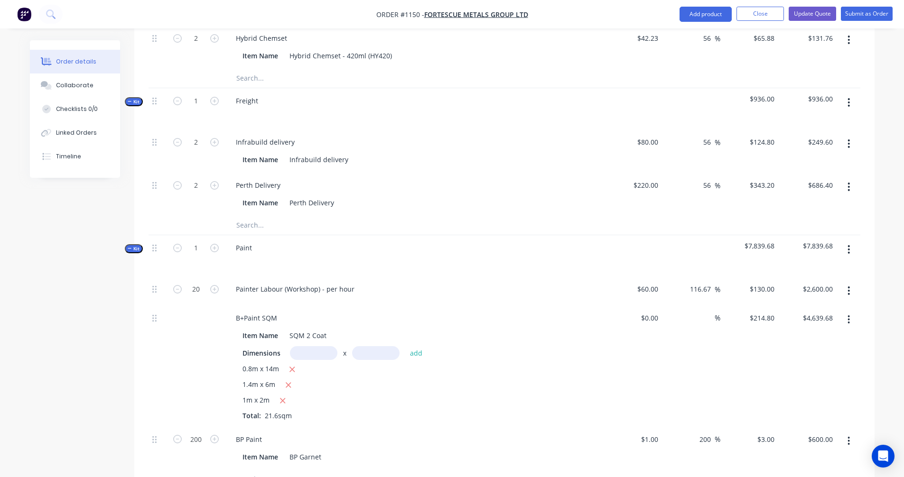
click at [131, 246] on icon "button" at bounding box center [130, 248] width 4 height 5
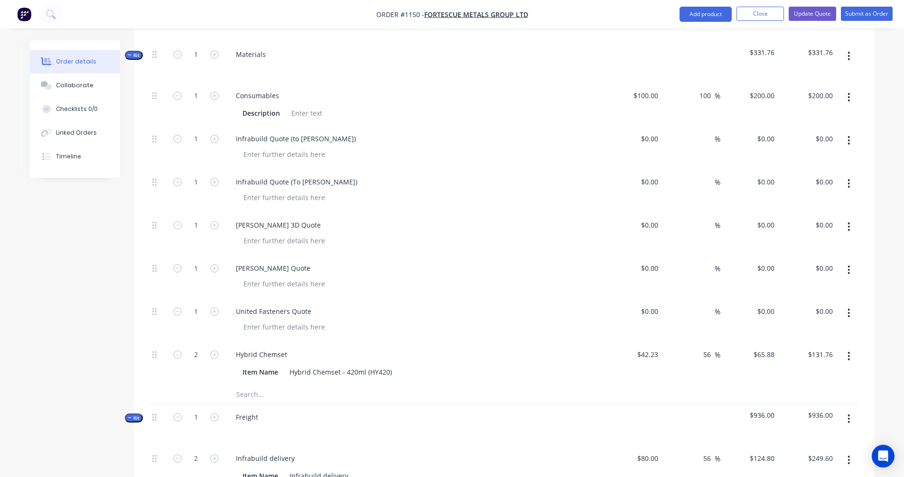
scroll to position [605, 0]
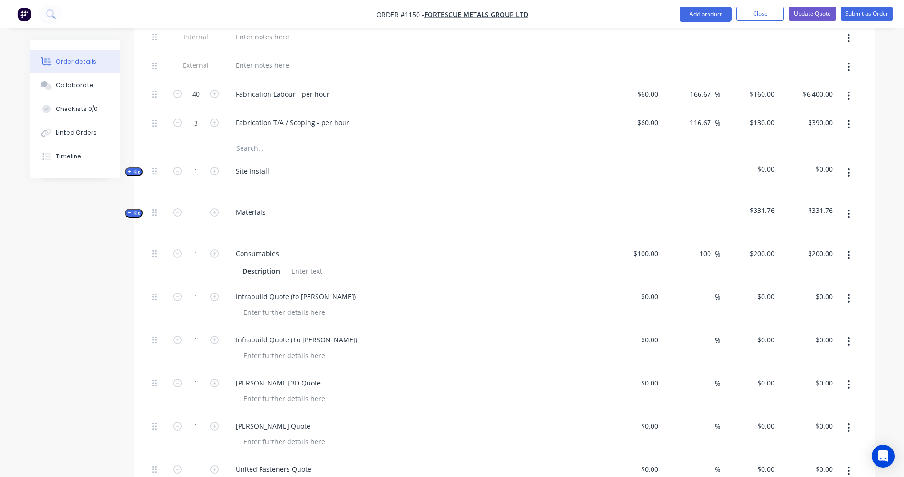
click at [136, 210] on span "Kit" at bounding box center [134, 213] width 12 height 7
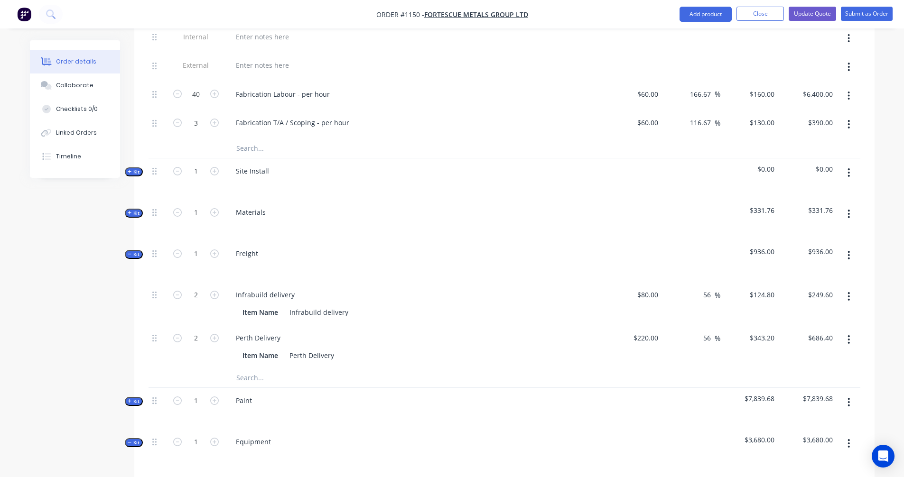
click at [132, 168] on span "Kit" at bounding box center [134, 171] width 12 height 7
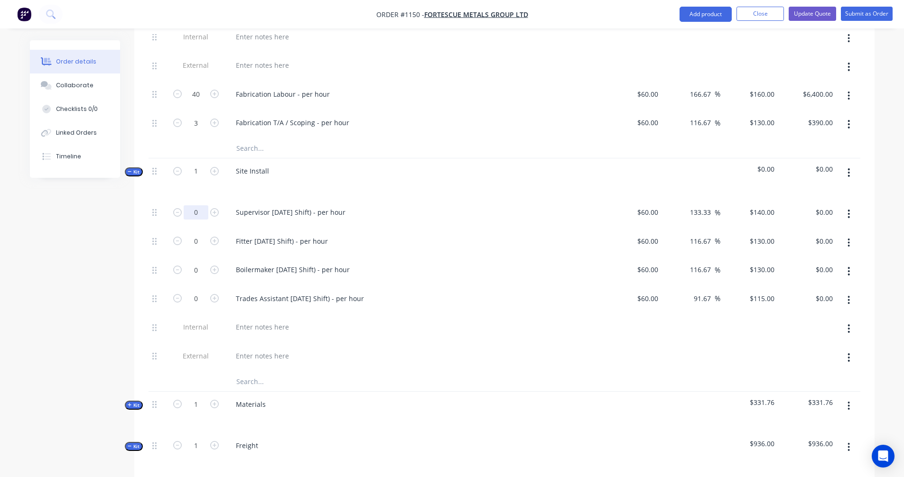
click at [202, 206] on input "0" at bounding box center [196, 213] width 25 height 14
type input "24"
type input "$3,360.00"
click at [199, 263] on input "0" at bounding box center [196, 270] width 25 height 14
click at [194, 263] on input "224" at bounding box center [196, 270] width 25 height 14
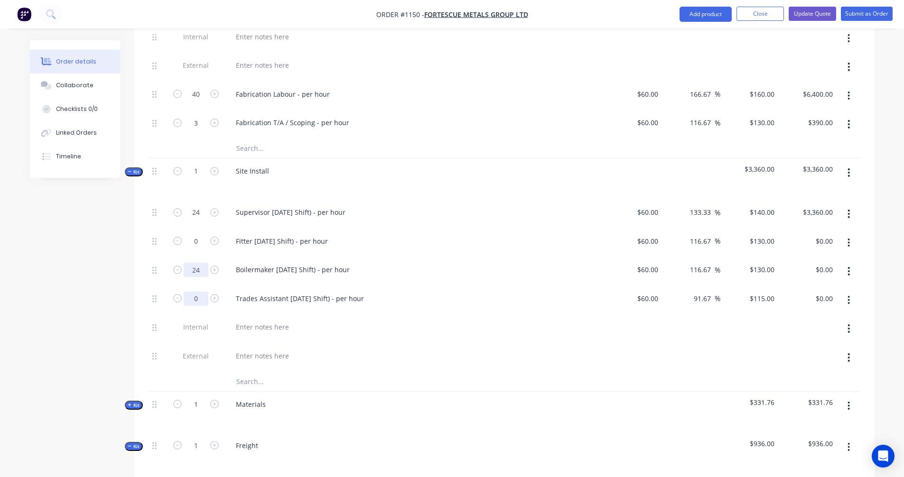
type input "24"
type input "$3,120.00"
click at [196, 292] on input "0" at bounding box center [196, 299] width 25 height 14
type input "24"
type input "$2,760.00"
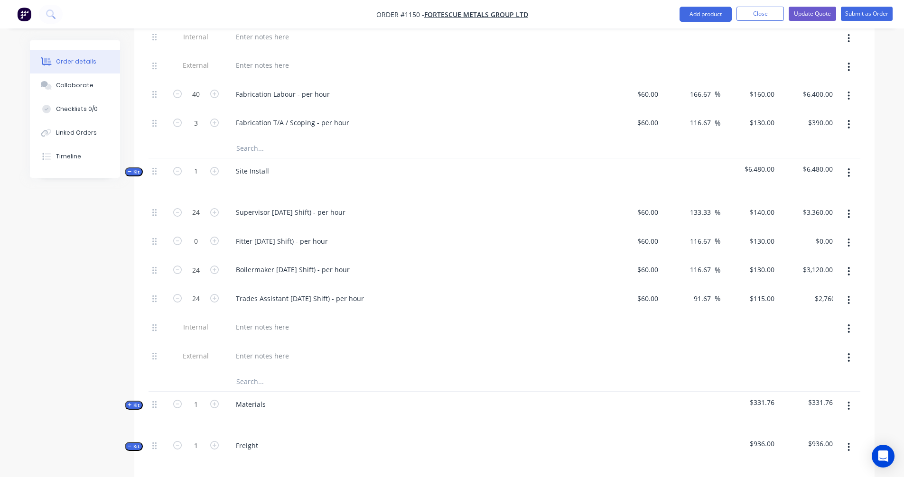
click at [75, 287] on div "Created by [PERSON_NAME] Created [DATE] Required [DATE] Assigned to Add team me…" at bounding box center [452, 267] width 845 height 1662
click at [132, 168] on span "Kit" at bounding box center [134, 171] width 12 height 7
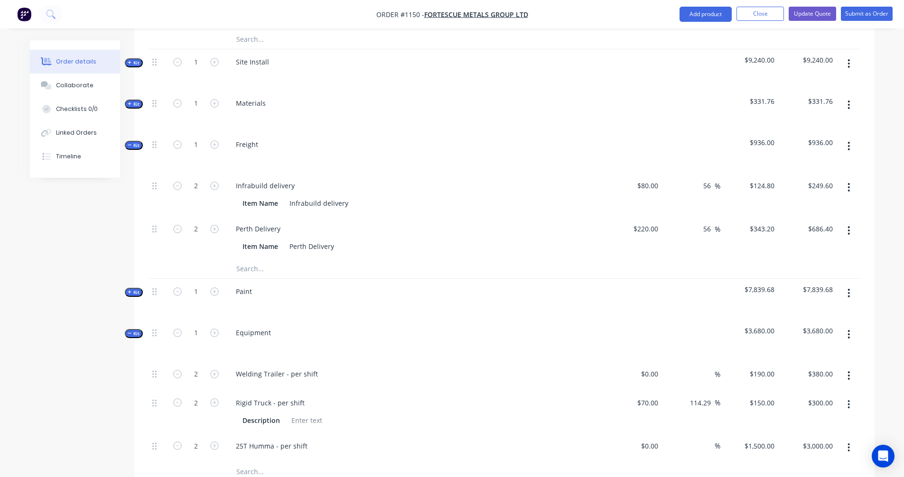
scroll to position [556, 0]
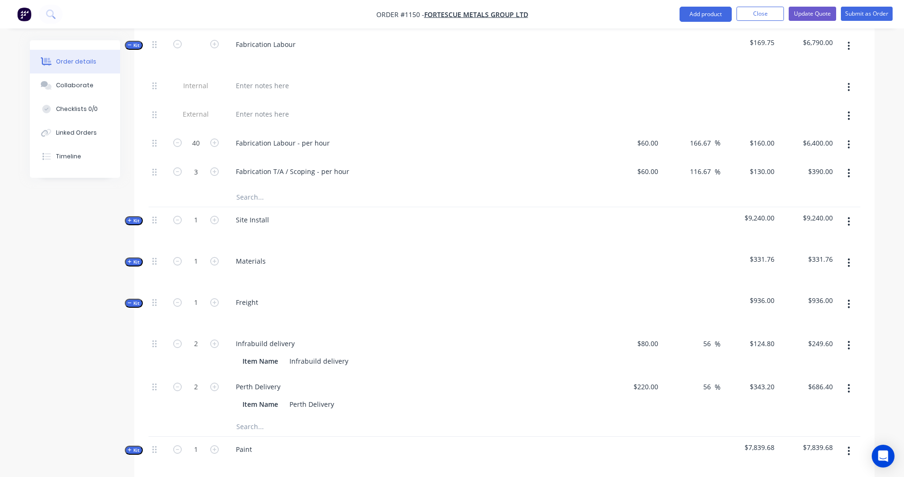
click at [132, 217] on span "Kit" at bounding box center [134, 220] width 12 height 7
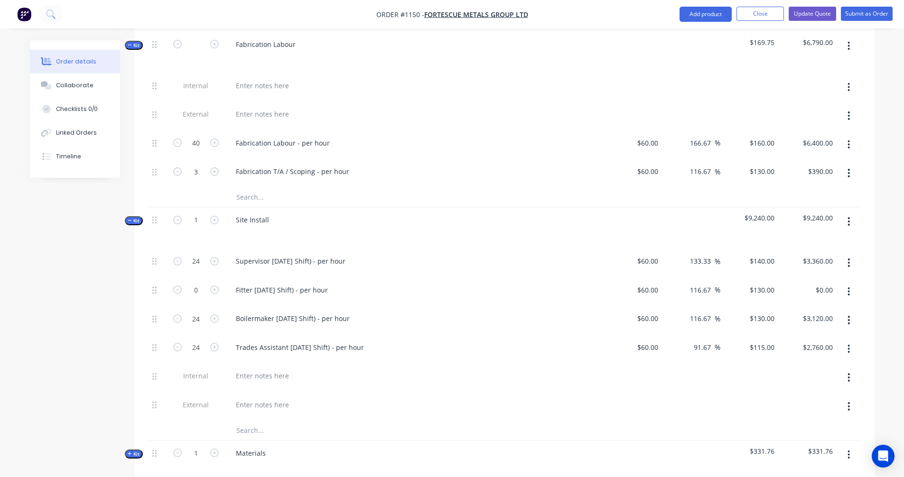
click at [132, 217] on span "Kit" at bounding box center [134, 220] width 12 height 7
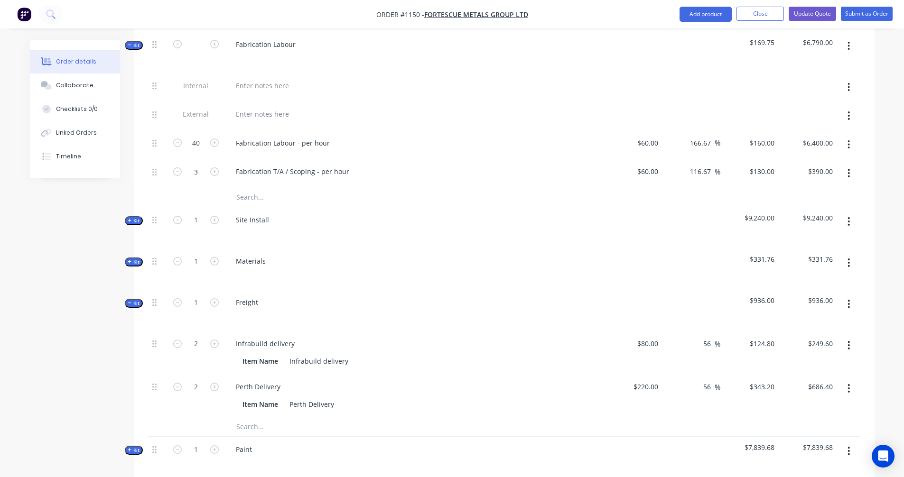
click at [132, 217] on span "Kit" at bounding box center [134, 220] width 12 height 7
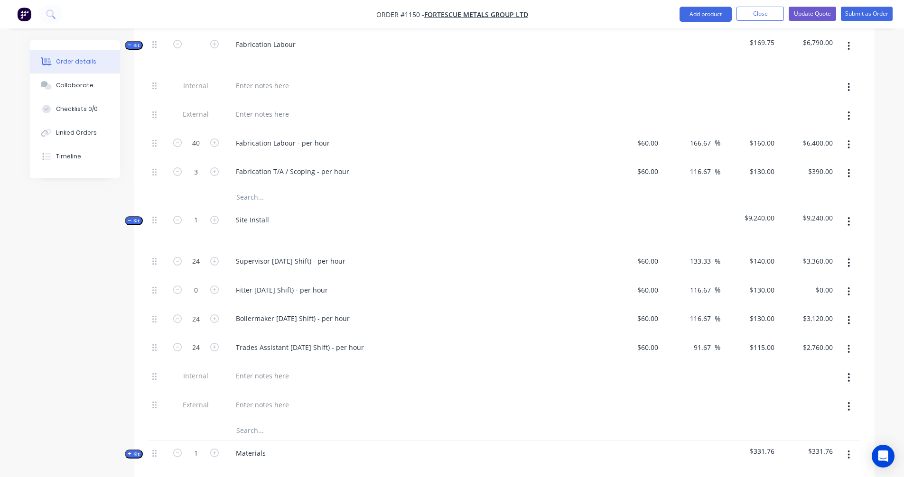
click at [848, 288] on icon "button" at bounding box center [849, 292] width 2 height 9
click at [789, 348] on div "Delete" at bounding box center [815, 355] width 73 height 14
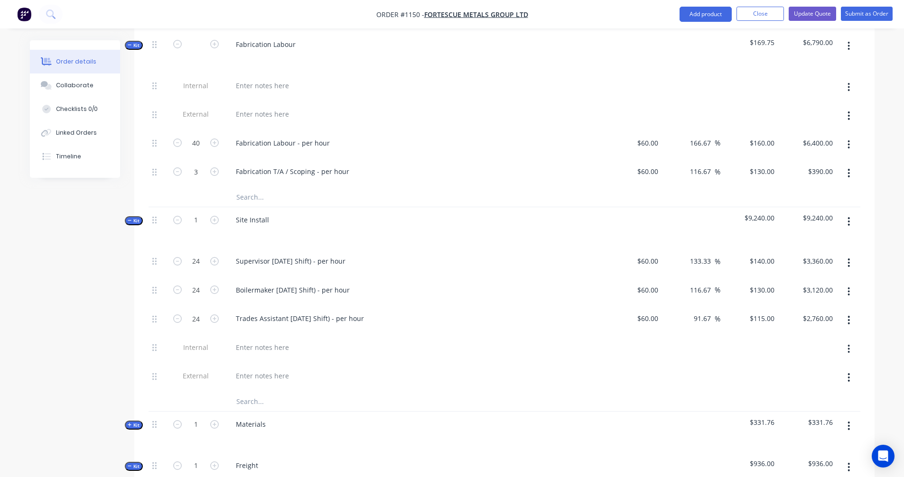
scroll to position [714, 0]
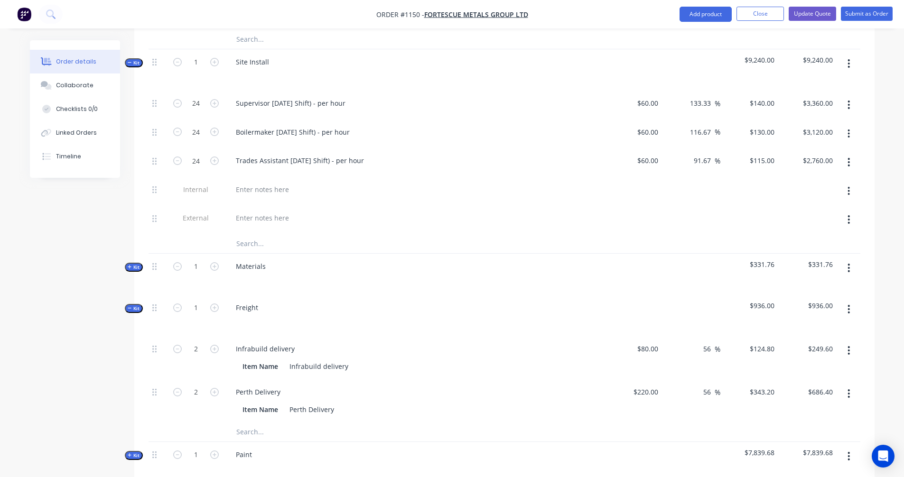
click at [134, 305] on span "Kit" at bounding box center [134, 308] width 12 height 7
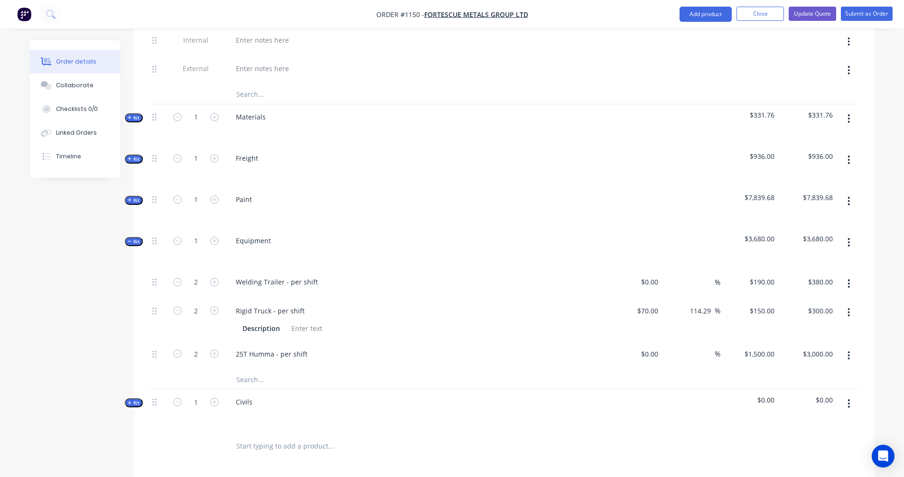
scroll to position [872, 0]
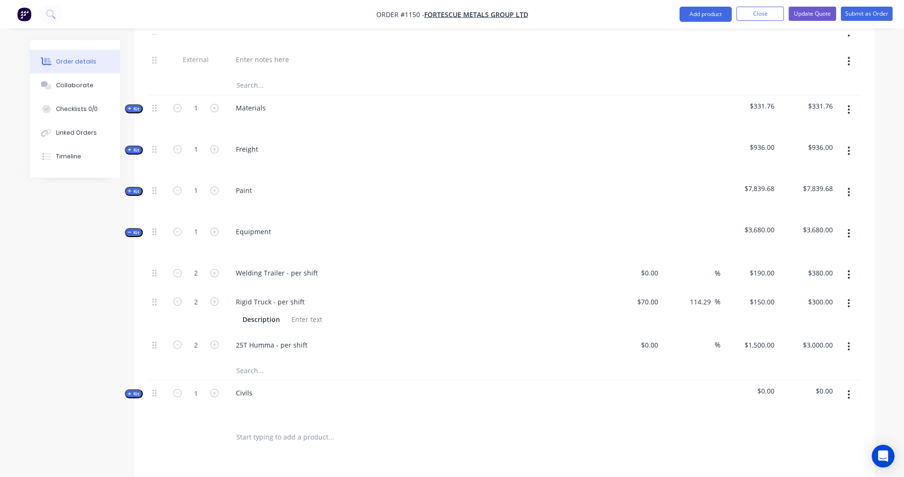
click at [131, 230] on icon "button" at bounding box center [130, 232] width 4 height 5
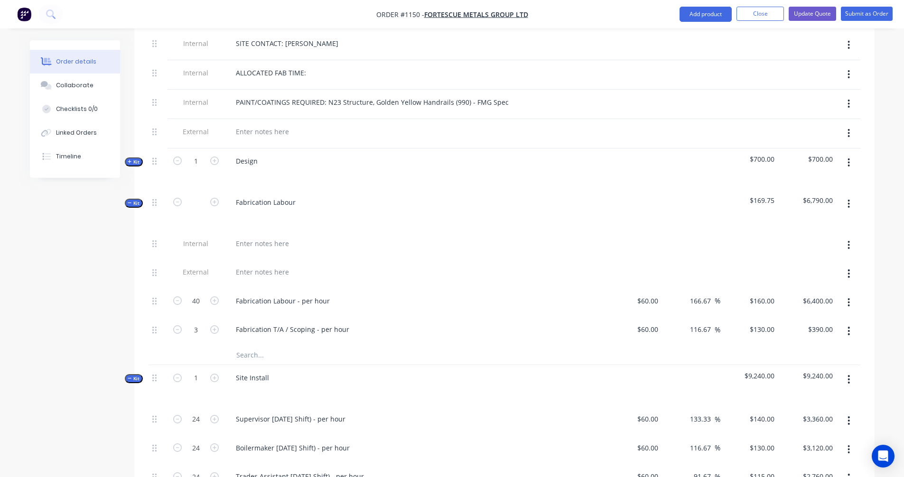
scroll to position [556, 0]
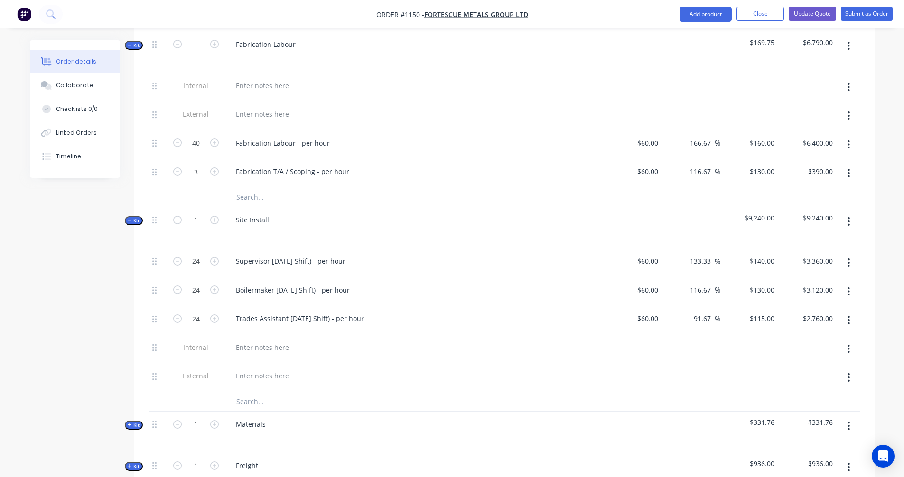
click at [135, 217] on span "Kit" at bounding box center [134, 220] width 12 height 7
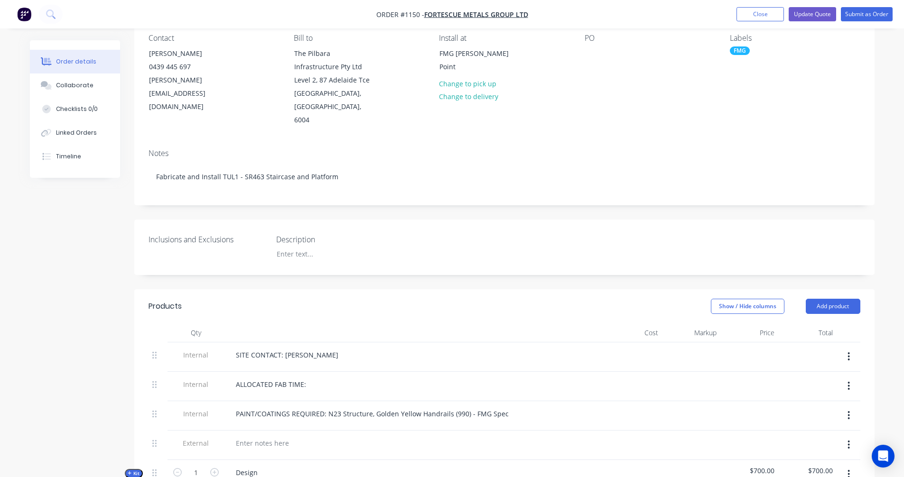
scroll to position [239, 0]
